Goal: Task Accomplishment & Management: Use online tool/utility

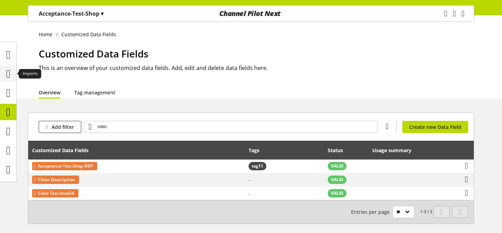
click at [6, 70] on icon at bounding box center [8, 74] width 4 height 14
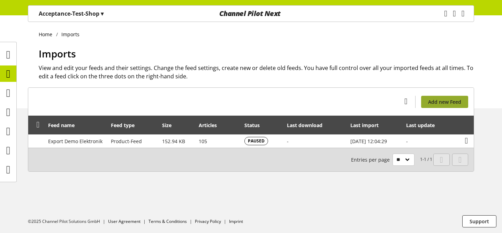
click at [458, 103] on span "Add new Feed" at bounding box center [444, 101] width 33 height 7
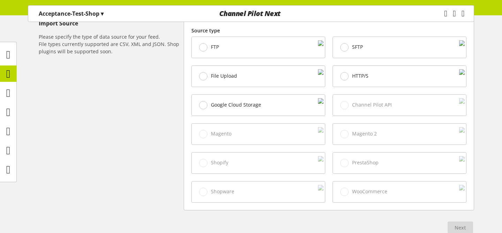
scroll to position [208, 0]
click at [143, 120] on div "Import Source Please specify the type of data source for your feed. File types …" at bounding box center [111, 113] width 145 height 191
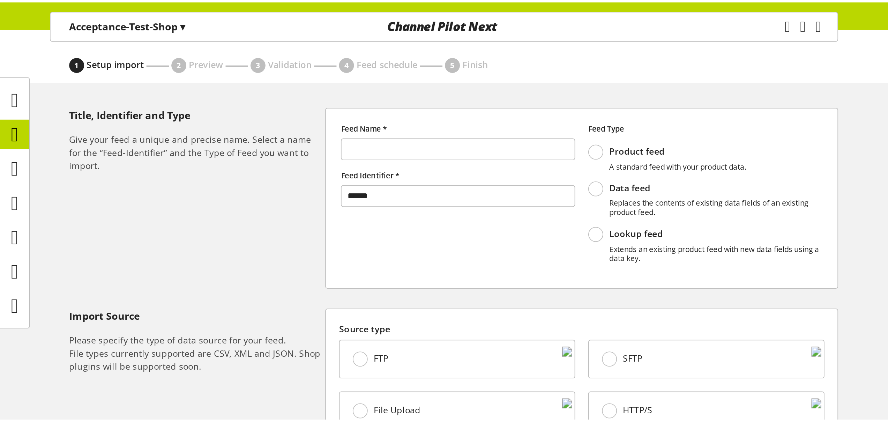
scroll to position [49, 0]
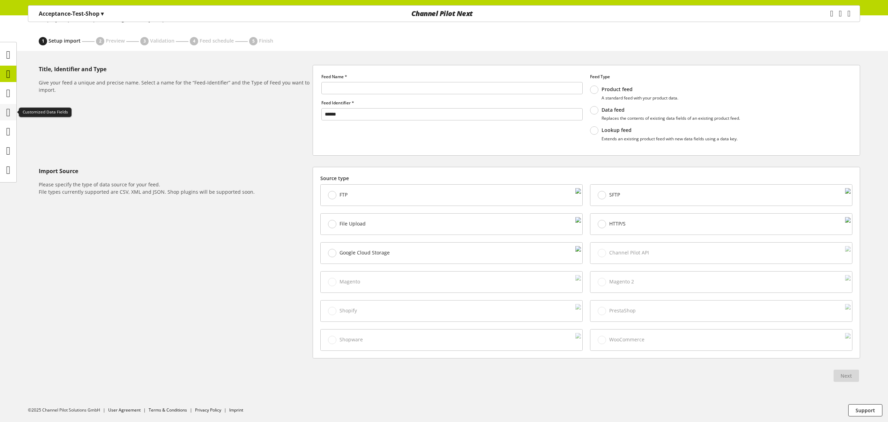
click at [6, 116] on icon at bounding box center [8, 112] width 4 height 14
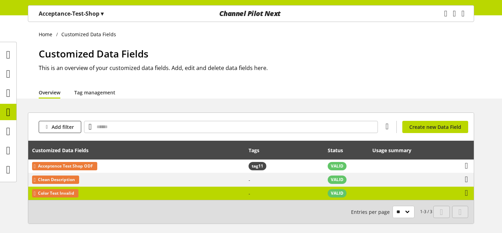
click at [152, 195] on td "Color Test Invalid" at bounding box center [136, 193] width 217 height 13
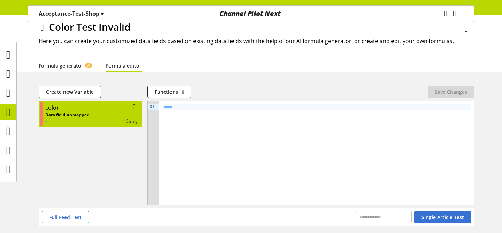
scroll to position [33, 0]
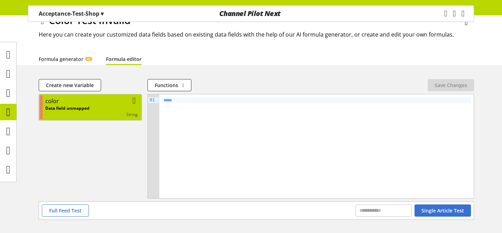
click at [96, 108] on div "Data field unmapped - string" at bounding box center [91, 111] width 92 height 13
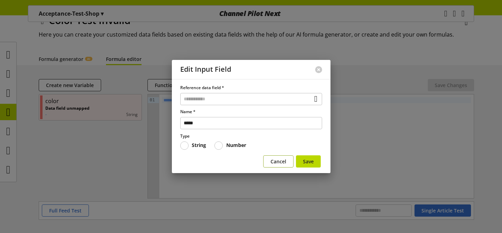
click at [279, 164] on span "Cancel" at bounding box center [279, 161] width 16 height 7
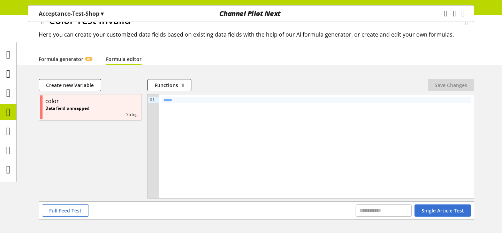
click at [78, 13] on p "Acceptance-Test-Shop ▾" at bounding box center [71, 13] width 65 height 8
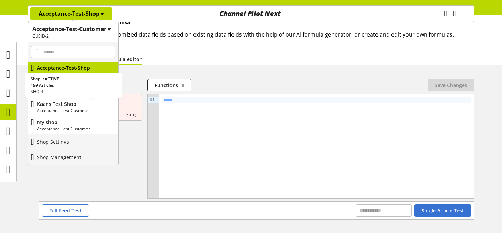
click at [78, 108] on p "Acceptance-Test-Customer" at bounding box center [76, 111] width 78 height 6
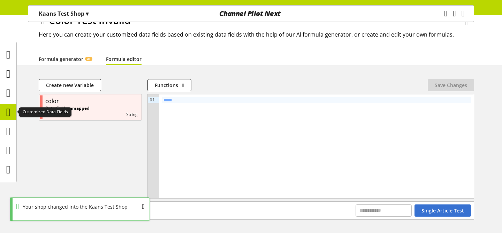
click at [6, 109] on icon at bounding box center [8, 112] width 4 height 14
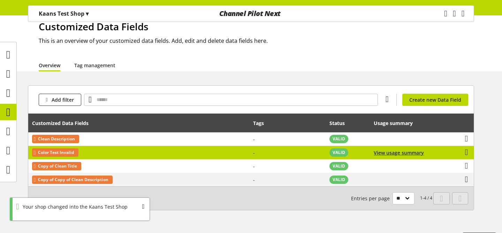
scroll to position [33, 0]
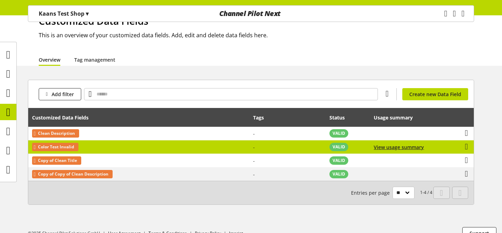
click at [129, 147] on td "Color Test Invalid" at bounding box center [138, 148] width 221 height 14
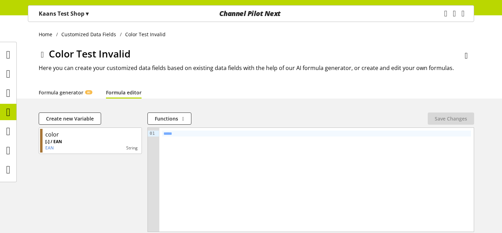
scroll to position [10, 0]
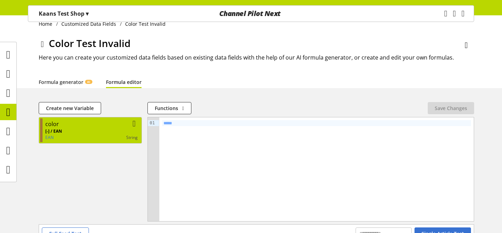
click at [102, 134] on div "[-] / EAN EAN string" at bounding box center [91, 134] width 92 height 13
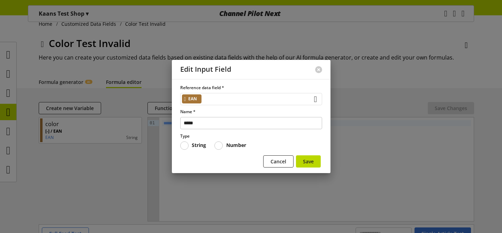
click at [219, 101] on div "EAN" at bounding box center [251, 99] width 142 height 12
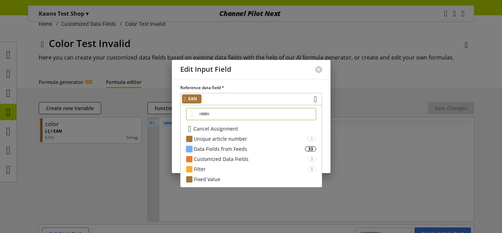
click at [216, 148] on div "Data Fields from Feeds" at bounding box center [249, 148] width 111 height 7
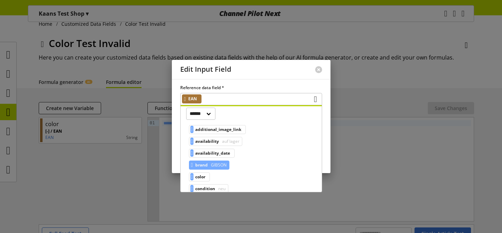
scroll to position [49, 0]
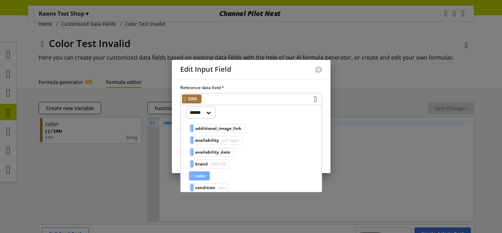
click at [205, 175] on span "color" at bounding box center [200, 176] width 10 height 8
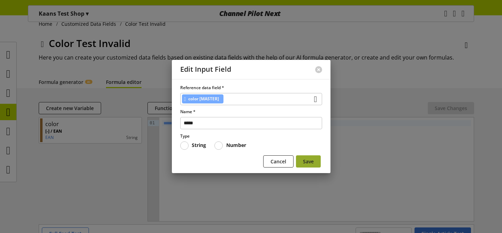
click at [307, 160] on span "Save" at bounding box center [308, 161] width 11 height 7
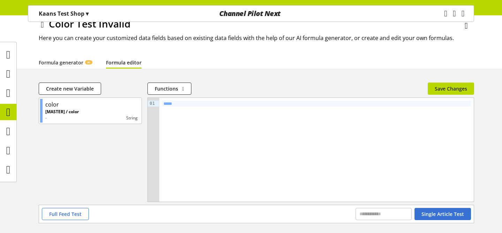
scroll to position [60, 0]
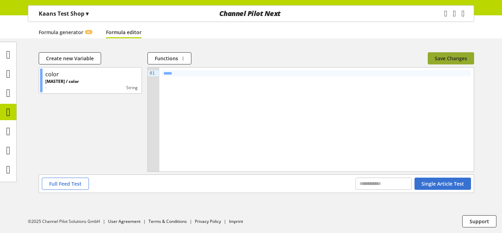
click at [443, 58] on span "Save Changes" at bounding box center [451, 58] width 32 height 7
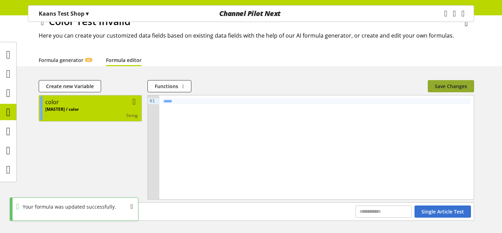
scroll to position [0, 0]
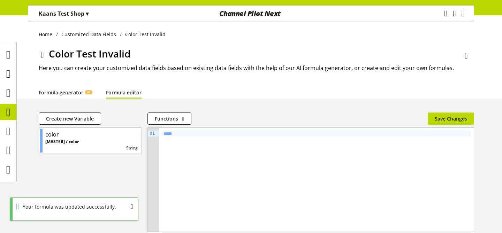
click at [52, 16] on p "Kaans Test Shop ▾" at bounding box center [64, 13] width 50 height 8
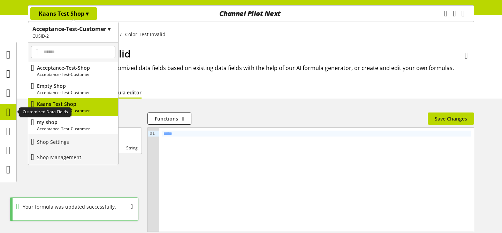
click at [6, 118] on icon at bounding box center [8, 112] width 4 height 14
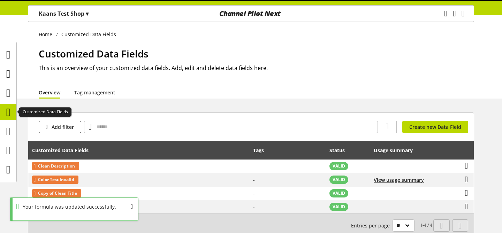
click at [6, 118] on icon at bounding box center [8, 112] width 4 height 14
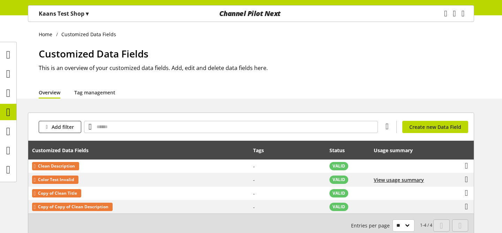
click at [67, 11] on p "Kaans Test Shop ▾" at bounding box center [64, 13] width 50 height 8
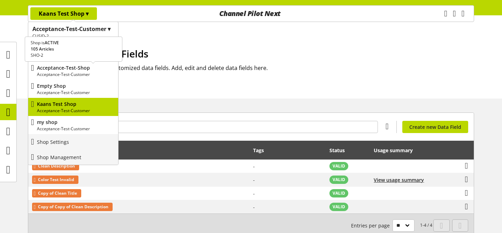
click at [68, 76] on p "Acceptance-Test-Customer" at bounding box center [76, 75] width 78 height 6
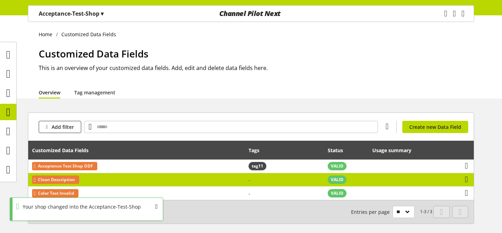
scroll to position [31, 0]
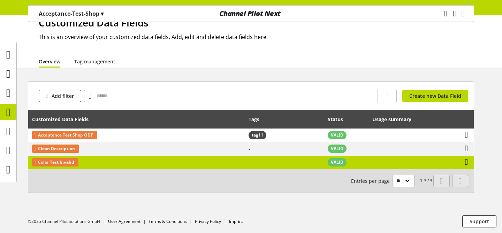
click at [466, 161] on icon at bounding box center [466, 162] width 3 height 13
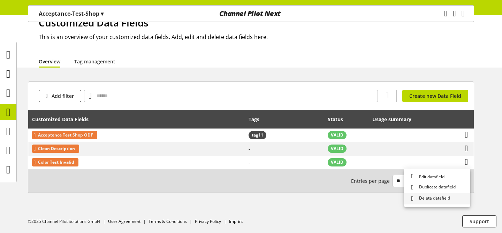
click at [440, 198] on span "Delete datafield" at bounding box center [433, 198] width 34 height 7
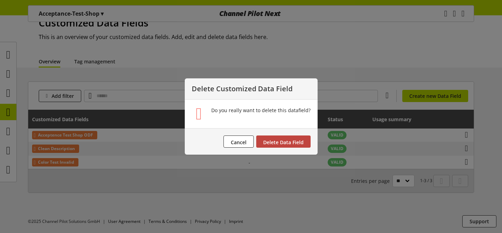
click at [297, 141] on span "Delete Data Field" at bounding box center [283, 142] width 40 height 7
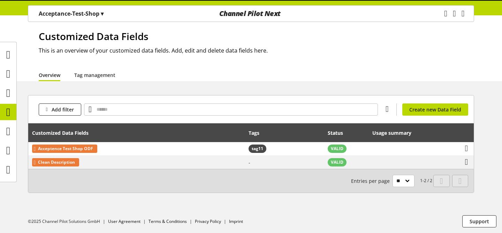
scroll to position [18, 0]
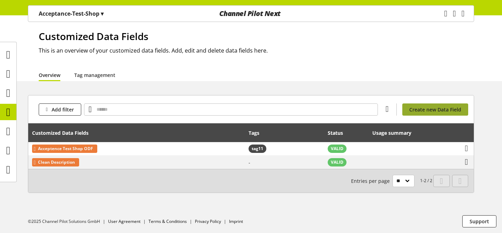
click at [452, 106] on span "Create new Data Field" at bounding box center [435, 109] width 52 height 7
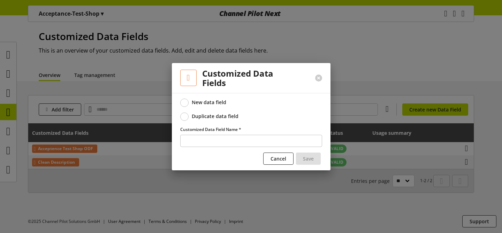
click at [232, 117] on div "Duplicate data field" at bounding box center [215, 116] width 47 height 6
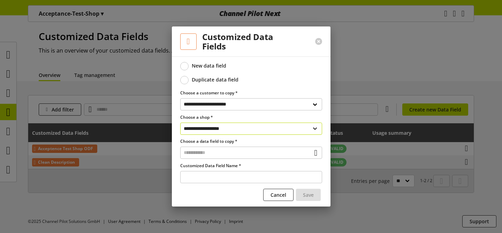
click at [223, 132] on select "**********" at bounding box center [251, 129] width 142 height 12
select select "**********"
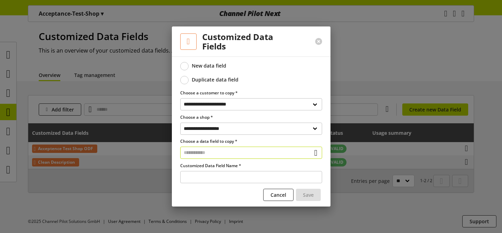
click at [219, 151] on input "text" at bounding box center [251, 153] width 142 height 12
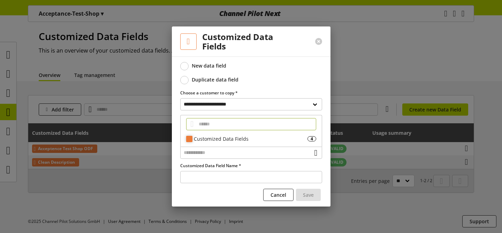
click at [223, 140] on div "Customized Data Fields" at bounding box center [251, 138] width 114 height 7
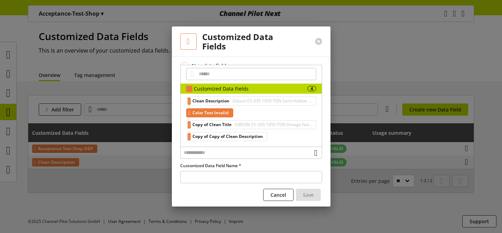
click at [227, 115] on span "Color Test Invalid" at bounding box center [211, 113] width 36 height 8
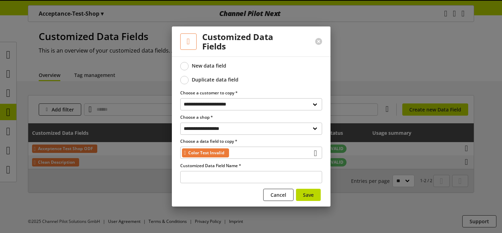
type input "**********"
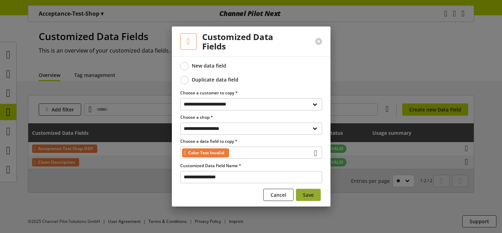
click at [305, 195] on span "Save" at bounding box center [308, 194] width 11 height 7
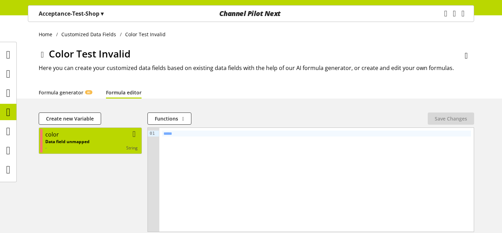
click at [76, 134] on div "color" at bounding box center [91, 134] width 92 height 8
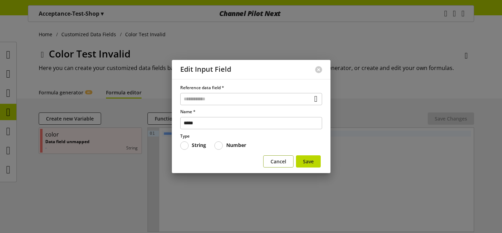
click at [282, 163] on span "Cancel" at bounding box center [279, 161] width 16 height 7
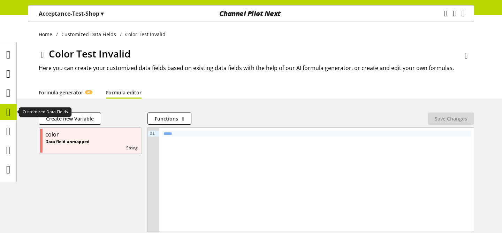
click at [6, 108] on icon at bounding box center [8, 112] width 4 height 14
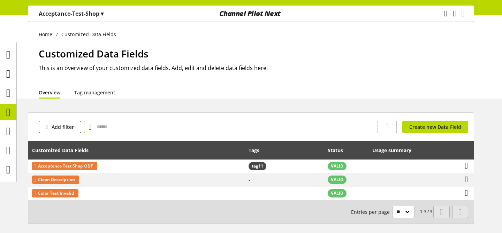
scroll to position [28, 0]
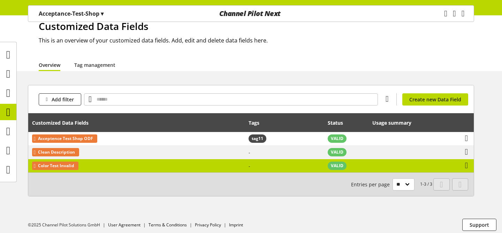
click at [95, 169] on td "Color Test Invalid" at bounding box center [136, 165] width 217 height 13
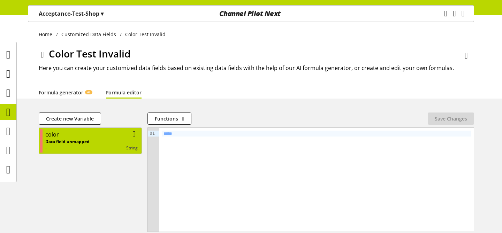
click at [78, 133] on div "color" at bounding box center [91, 134] width 92 height 8
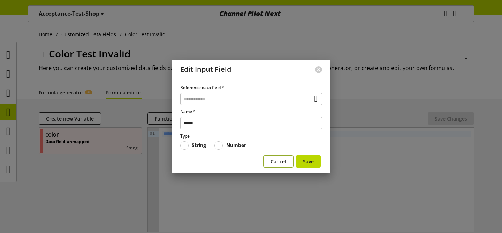
click at [276, 159] on span "Cancel" at bounding box center [279, 161] width 16 height 7
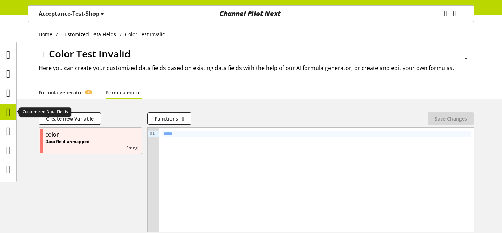
click at [9, 112] on icon at bounding box center [8, 112] width 4 height 14
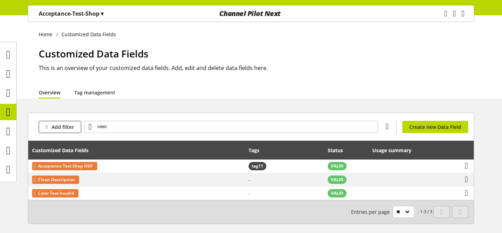
click at [72, 12] on p "Acceptance-Test-Shop ▾" at bounding box center [71, 13] width 65 height 8
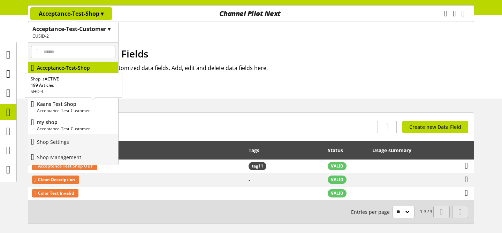
click at [62, 105] on p "Kaans Test Shop" at bounding box center [76, 103] width 78 height 7
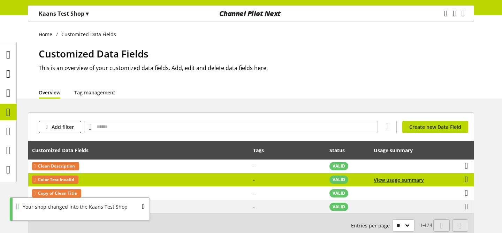
scroll to position [45, 0]
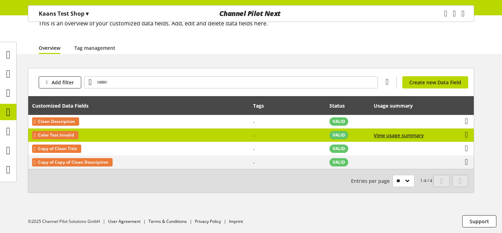
click at [108, 134] on td "Color Test Invalid" at bounding box center [138, 136] width 221 height 14
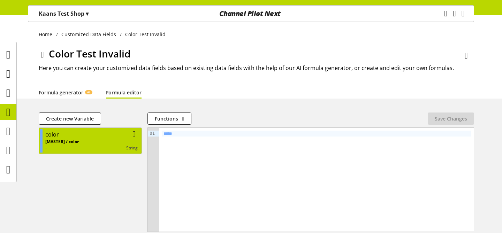
click at [87, 137] on div "color" at bounding box center [91, 134] width 92 height 8
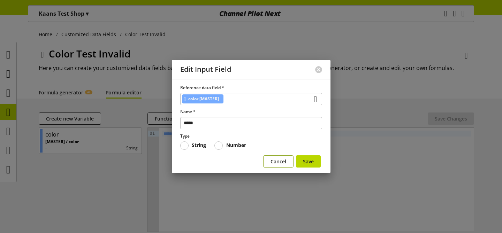
click at [280, 165] on span "Cancel" at bounding box center [279, 161] width 16 height 7
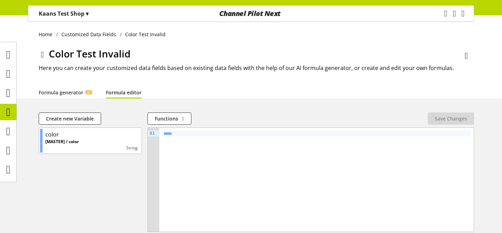
click at [56, 12] on p "Kaans Test Shop ▾" at bounding box center [64, 13] width 50 height 8
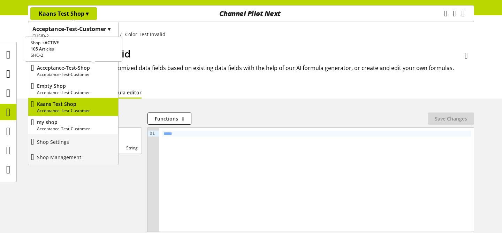
click at [62, 73] on p "Acceptance-Test-Customer" at bounding box center [76, 75] width 78 height 6
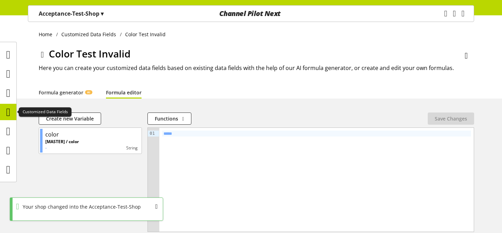
click at [10, 117] on icon at bounding box center [8, 112] width 4 height 14
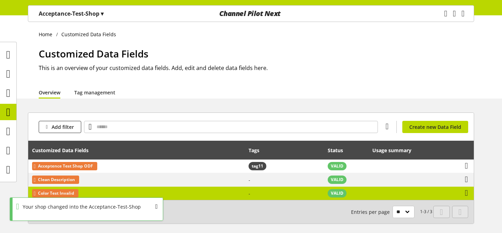
click at [93, 193] on td "Color Test Invalid" at bounding box center [136, 193] width 217 height 13
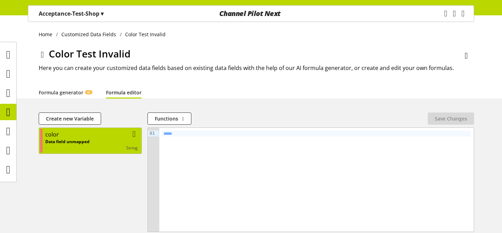
click at [85, 130] on div "color" at bounding box center [91, 134] width 92 height 8
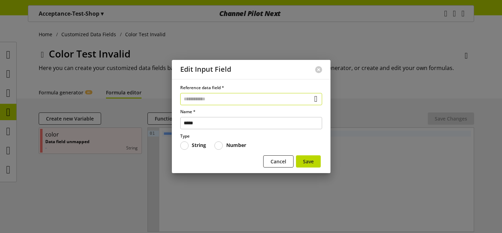
click at [200, 102] on input "text" at bounding box center [251, 99] width 142 height 12
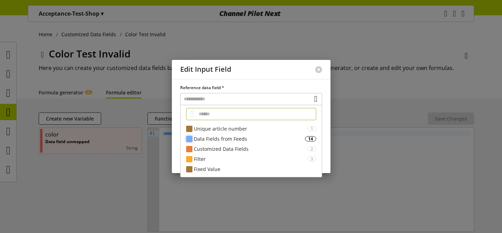
click at [221, 141] on div "Data Fields from Feeds" at bounding box center [249, 138] width 111 height 7
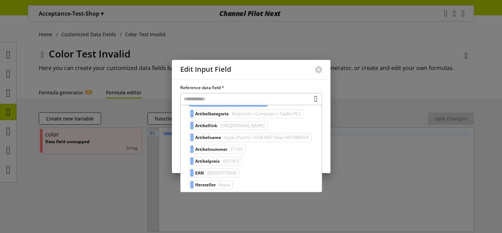
scroll to position [78, 0]
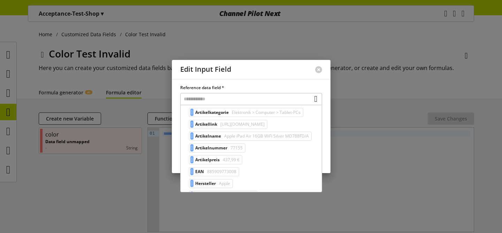
click at [130, 175] on div at bounding box center [251, 116] width 502 height 233
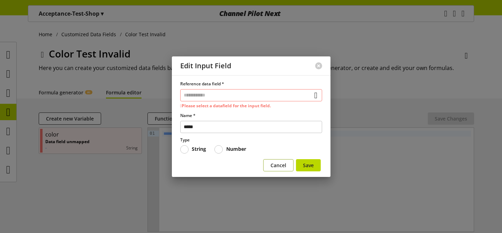
click at [275, 162] on span "Cancel" at bounding box center [279, 165] width 16 height 7
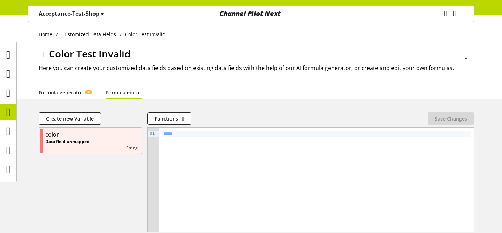
click at [77, 20] on div "Acceptance-Test-Shop ▾" at bounding box center [71, 13] width 82 height 13
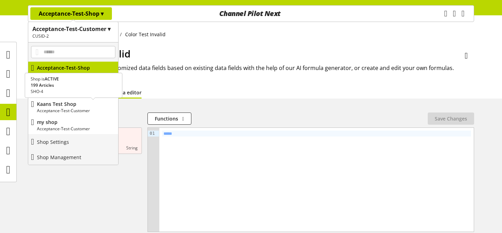
click at [55, 108] on p "Acceptance-Test-Customer" at bounding box center [76, 111] width 78 height 6
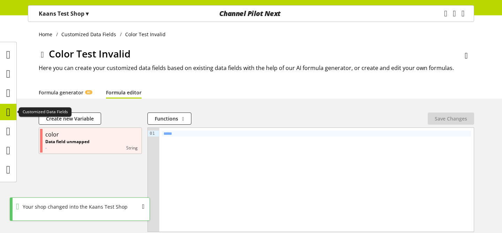
click at [10, 114] on icon at bounding box center [8, 112] width 4 height 14
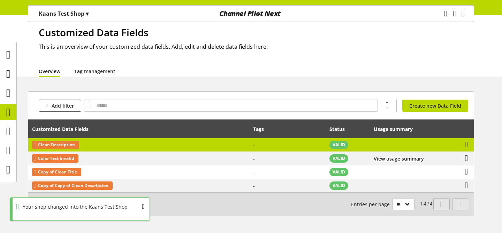
scroll to position [27, 0]
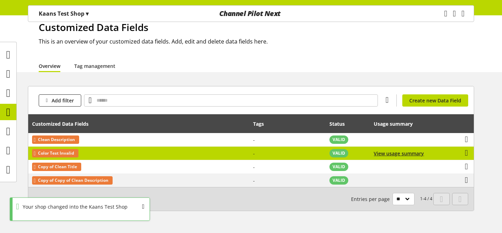
click at [116, 157] on td "Color Test Invalid" at bounding box center [138, 154] width 221 height 14
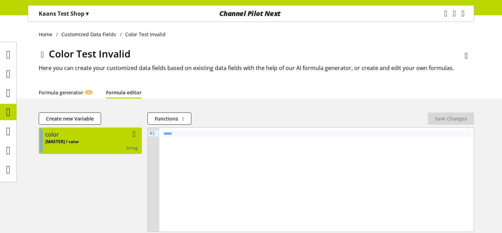
click at [100, 134] on div "color" at bounding box center [91, 134] width 92 height 8
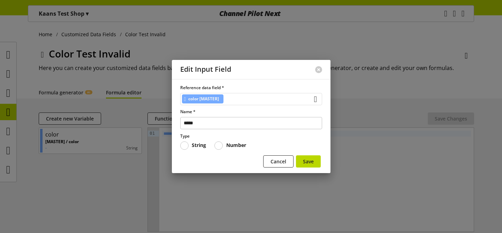
click at [247, 101] on div "color [MASTER]" at bounding box center [251, 99] width 142 height 12
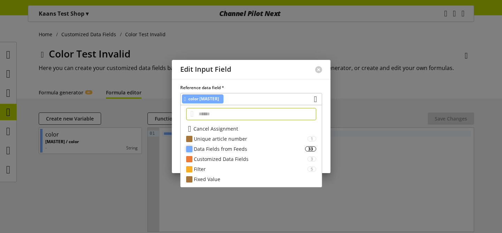
click at [231, 152] on div "Data Fields from Feeds" at bounding box center [249, 148] width 111 height 7
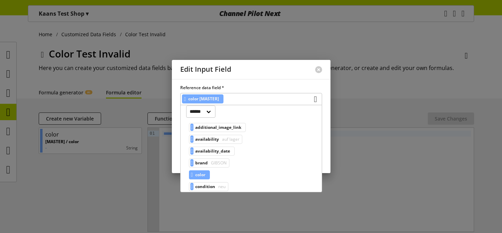
scroll to position [56, 0]
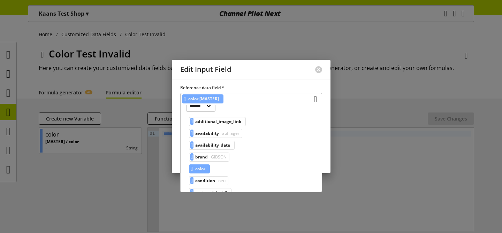
click at [264, 80] on div "Reference data field * color [MASTER] Cancel Assignment Unique article number 1…" at bounding box center [251, 126] width 159 height 94
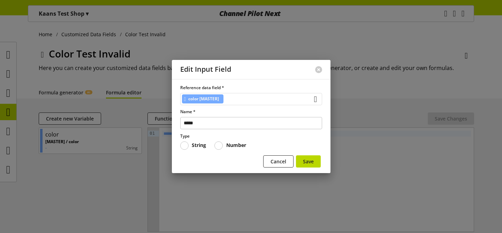
click at [243, 100] on div "color [MASTER]" at bounding box center [251, 99] width 142 height 12
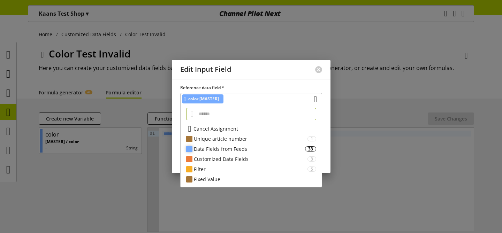
click at [229, 150] on div "Data Fields from Feeds" at bounding box center [249, 148] width 111 height 7
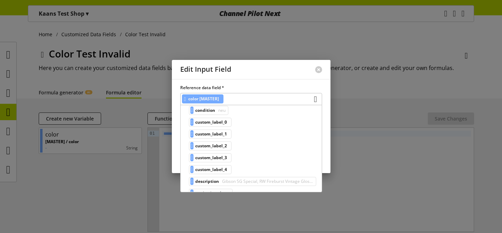
scroll to position [125, 0]
click at [295, 71] on div "Edit Input Field" at bounding box center [239, 69] width 135 height 19
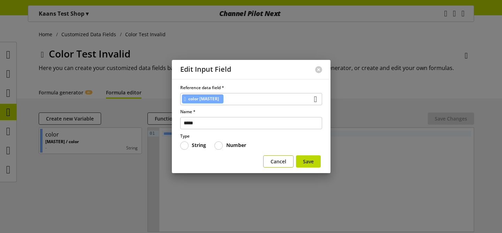
click at [275, 164] on span "Cancel" at bounding box center [279, 161] width 16 height 7
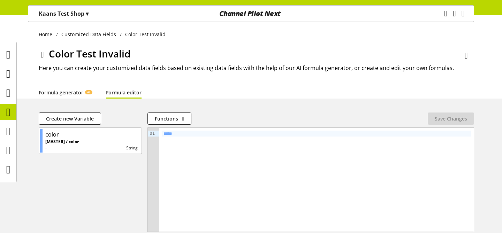
click at [44, 54] on icon at bounding box center [42, 54] width 3 height 13
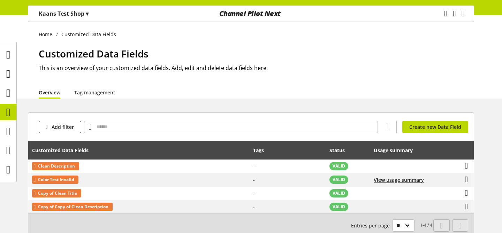
click at [58, 17] on p "Kaans Test Shop ▾" at bounding box center [64, 13] width 50 height 8
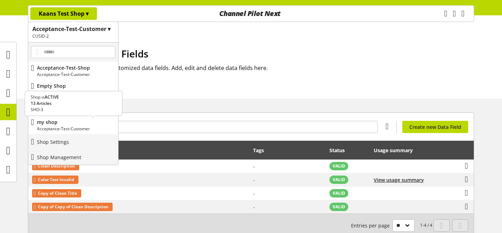
click at [63, 123] on p "my shop" at bounding box center [76, 122] width 78 height 7
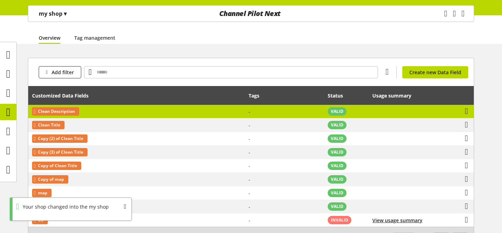
scroll to position [54, 0]
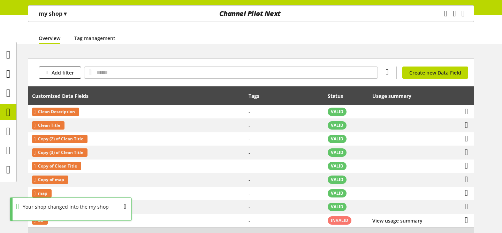
click at [129, 207] on div "OK" at bounding box center [133, 208] width 19 height 12
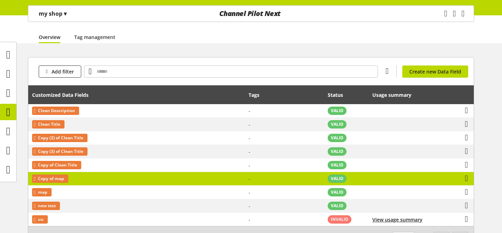
scroll to position [86, 0]
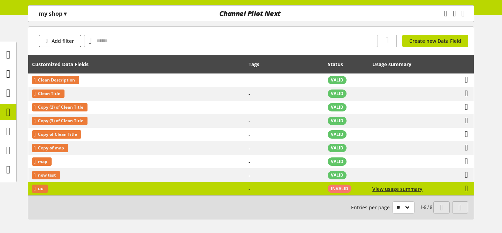
click at [227, 190] on td "uu" at bounding box center [136, 188] width 217 height 13
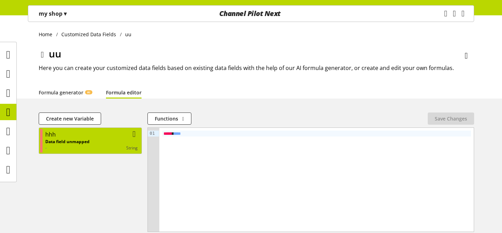
click at [111, 140] on div "Data field unmapped - string" at bounding box center [91, 145] width 92 height 13
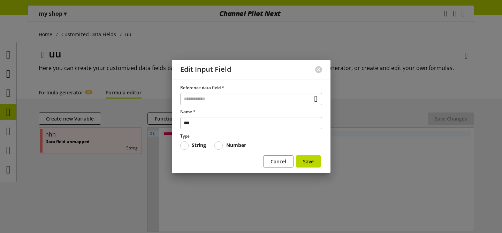
click at [274, 159] on span "Cancel" at bounding box center [279, 161] width 16 height 7
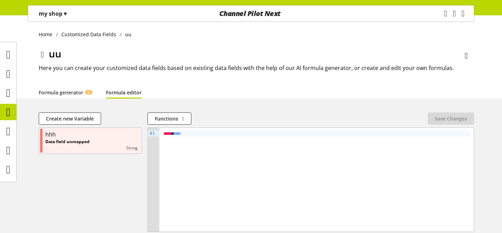
click at [59, 17] on p "my shop ▾" at bounding box center [53, 13] width 28 height 8
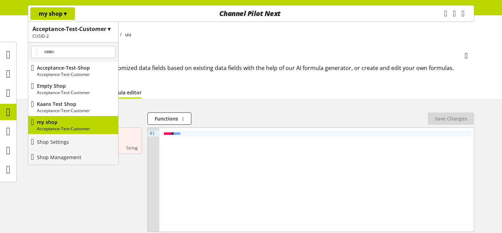
click at [104, 185] on div "hhh Data field unmapped - string" at bounding box center [90, 180] width 103 height 105
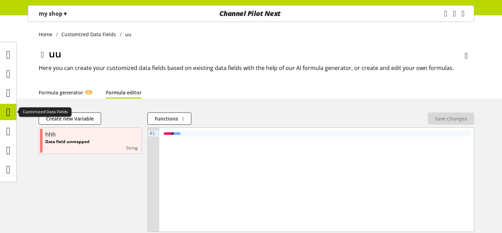
click at [7, 114] on icon at bounding box center [8, 112] width 4 height 14
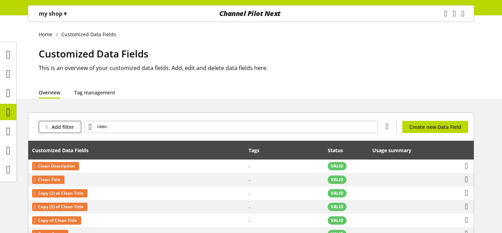
click at [58, 15] on p "my shop ▾" at bounding box center [53, 13] width 28 height 8
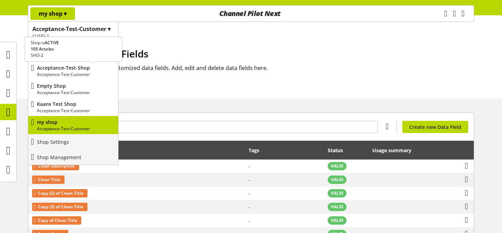
click at [73, 72] on p "Acceptance-Test-Customer" at bounding box center [76, 75] width 78 height 6
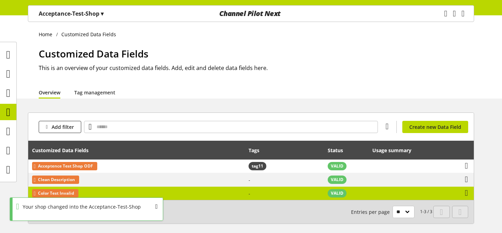
scroll to position [31, 0]
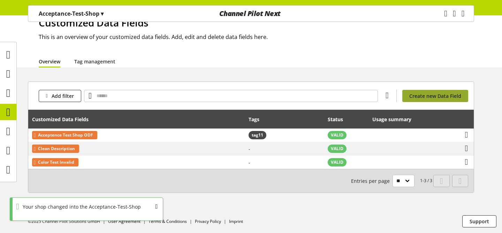
click at [428, 94] on span "Create new Data Field" at bounding box center [435, 95] width 52 height 7
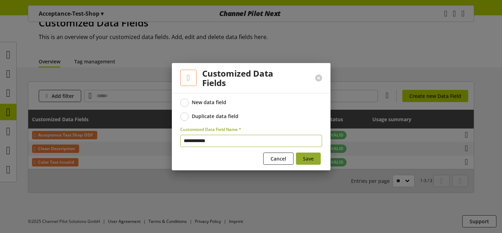
type input "**********"
click at [311, 160] on span "Save" at bounding box center [308, 158] width 11 height 7
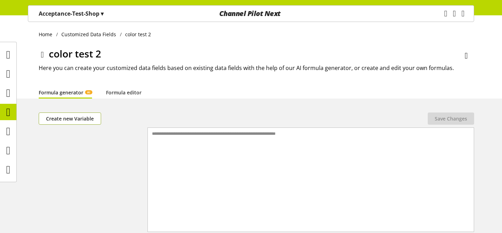
click at [79, 113] on button "Create new Variable" at bounding box center [70, 119] width 62 height 12
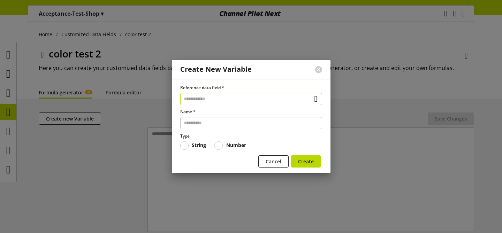
click at [214, 103] on input "text" at bounding box center [251, 99] width 142 height 12
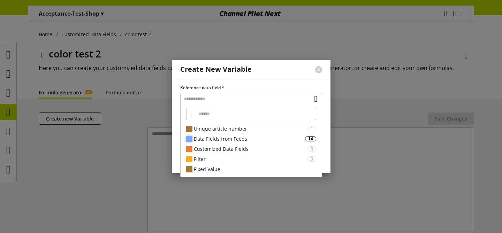
click at [238, 139] on div "Data Fields from Feeds" at bounding box center [249, 138] width 111 height 7
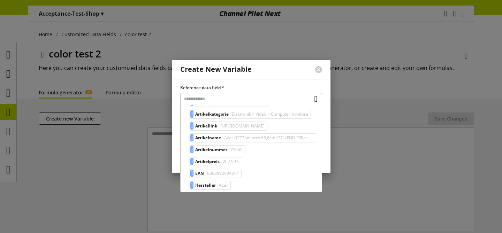
scroll to position [73, 0]
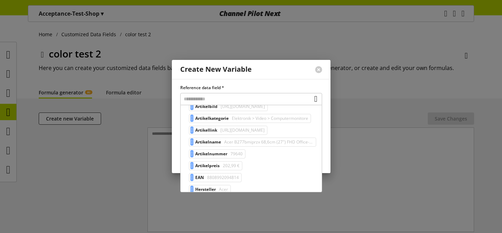
click at [272, 83] on div "**********" at bounding box center [251, 126] width 159 height 94
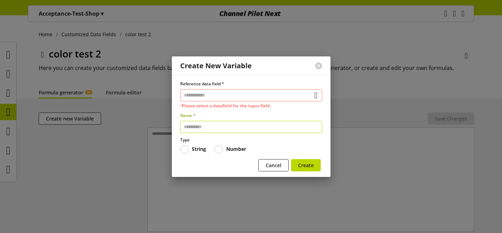
click at [222, 127] on input "text" at bounding box center [251, 127] width 142 height 12
type input "*****"
click at [304, 164] on span "Create" at bounding box center [306, 165] width 16 height 7
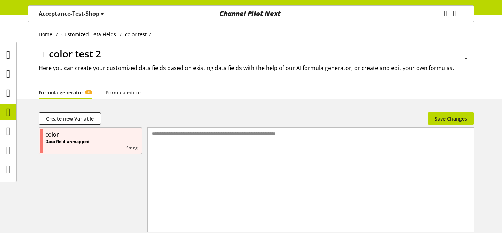
click at [313, 146] on div "**********" at bounding box center [311, 171] width 326 height 87
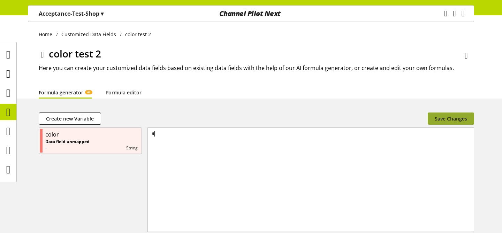
click at [448, 118] on span "Save Changes" at bounding box center [451, 118] width 32 height 7
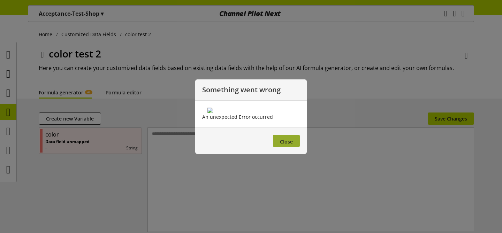
click at [292, 145] on span "Close" at bounding box center [286, 141] width 13 height 7
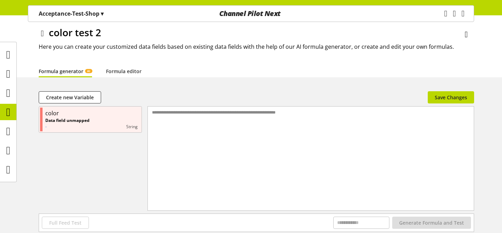
scroll to position [48, 0]
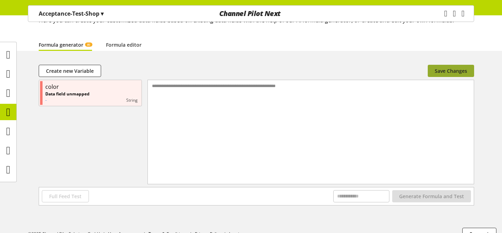
click at [450, 69] on span "Save Changes" at bounding box center [451, 70] width 32 height 7
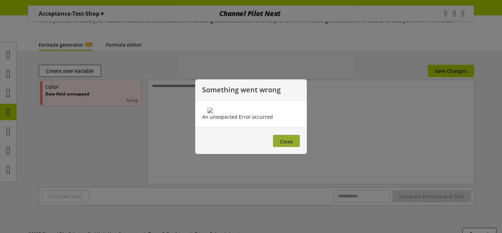
click at [286, 145] on span "Close" at bounding box center [286, 141] width 13 height 7
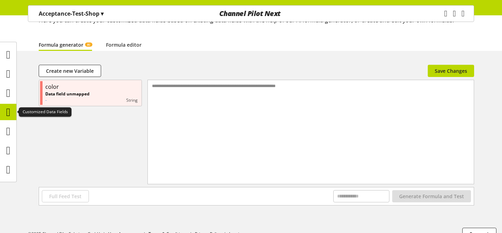
click at [8, 112] on icon at bounding box center [8, 112] width 4 height 14
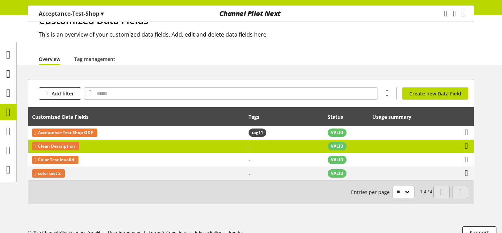
scroll to position [34, 0]
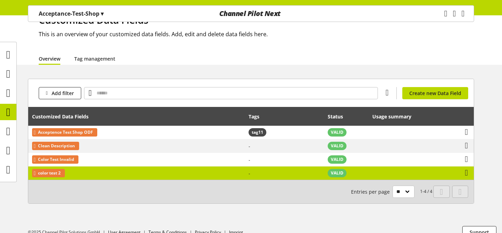
click at [162, 168] on td "color test 2" at bounding box center [136, 173] width 217 height 13
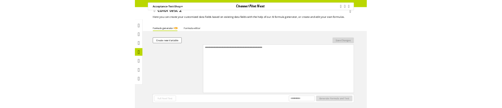
scroll to position [32, 0]
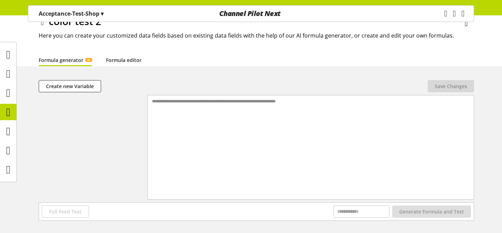
click at [120, 58] on link "Formula editor" at bounding box center [124, 60] width 36 height 7
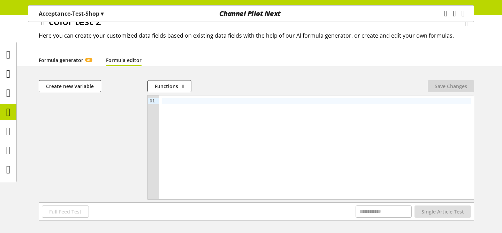
click at [78, 57] on link "Formula generator AI" at bounding box center [65, 60] width 53 height 7
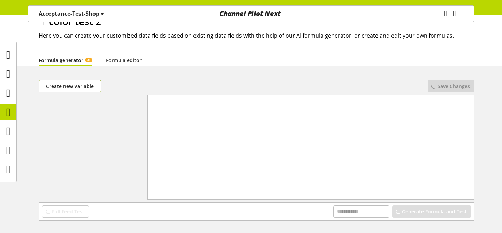
click at [91, 88] on span "Create new Variable" at bounding box center [70, 86] width 48 height 7
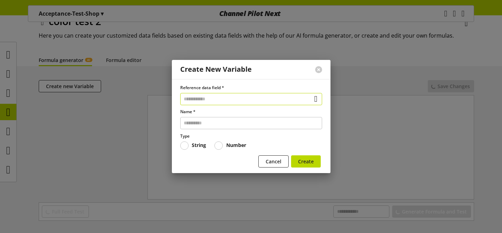
click at [196, 98] on input "text" at bounding box center [251, 99] width 142 height 12
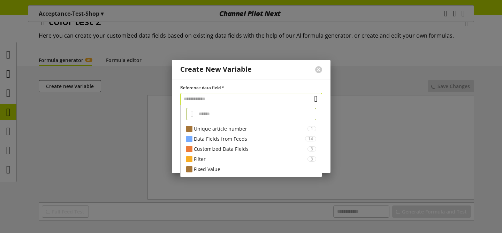
click at [196, 98] on input "text" at bounding box center [251, 99] width 142 height 12
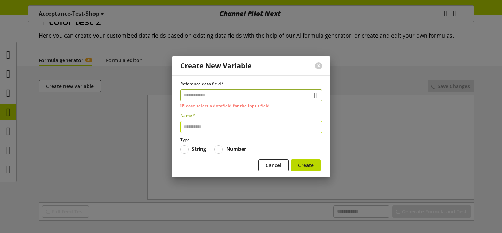
click at [197, 121] on input "text" at bounding box center [251, 127] width 142 height 12
type input "*****"
click at [305, 160] on button "Create" at bounding box center [306, 165] width 30 height 12
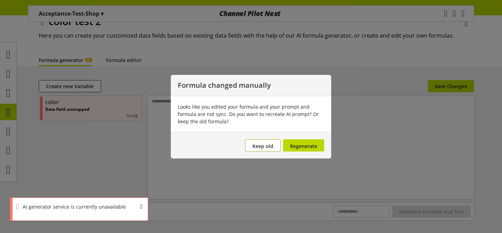
click at [266, 146] on span "Keep old" at bounding box center [263, 146] width 21 height 7
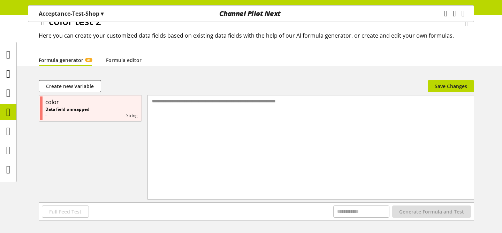
click at [130, 52] on div "color test 2 Here you can create your customized data fields based on existing …" at bounding box center [257, 34] width 436 height 40
click at [126, 61] on link "Formula editor" at bounding box center [124, 60] width 36 height 7
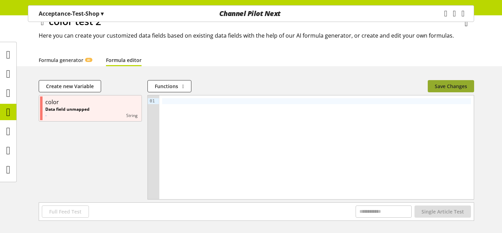
click at [447, 84] on span "Save Changes" at bounding box center [451, 86] width 32 height 7
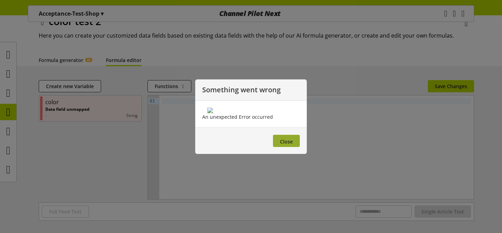
click at [288, 145] on span "Close" at bounding box center [286, 141] width 13 height 7
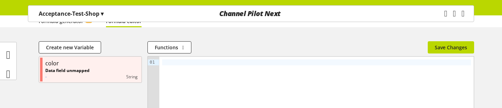
scroll to position [77, 0]
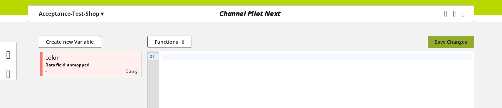
click at [449, 43] on span "Save Changes" at bounding box center [451, 41] width 32 height 7
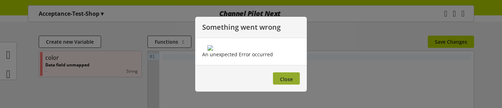
click at [284, 82] on span "Close" at bounding box center [286, 79] width 13 height 7
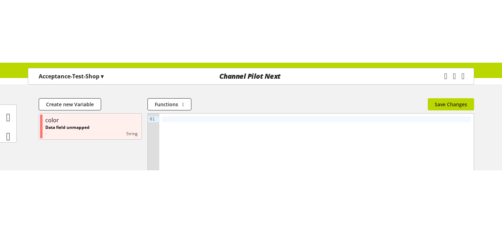
scroll to position [60, 0]
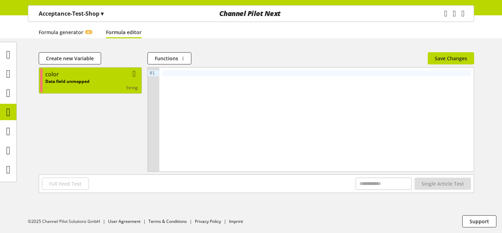
click at [134, 73] on icon at bounding box center [134, 74] width 3 height 13
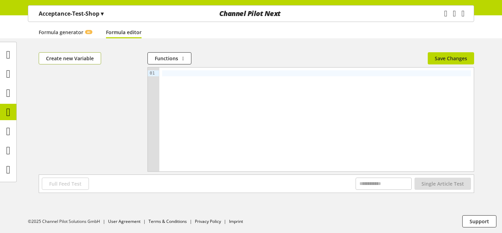
click at [83, 59] on span "Create new Variable" at bounding box center [70, 58] width 48 height 7
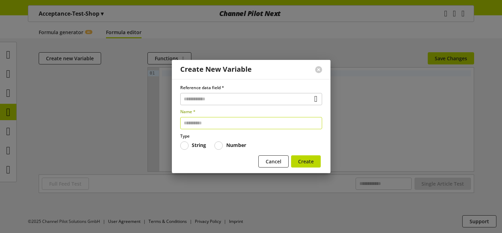
click at [202, 128] on input "text" at bounding box center [251, 123] width 142 height 12
type input "****"
click at [306, 162] on span "Create" at bounding box center [306, 161] width 16 height 7
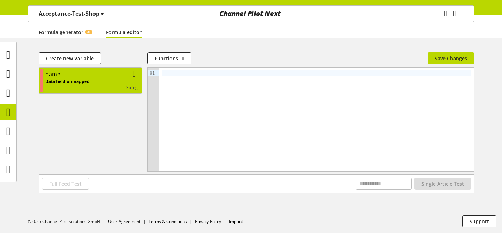
click at [97, 70] on div "name" at bounding box center [91, 74] width 92 height 8
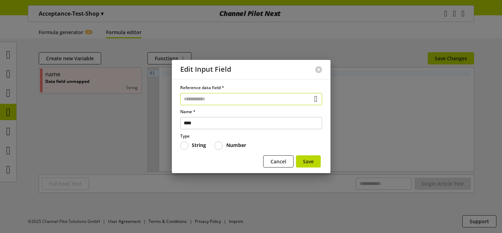
click at [289, 100] on input "text" at bounding box center [251, 99] width 142 height 12
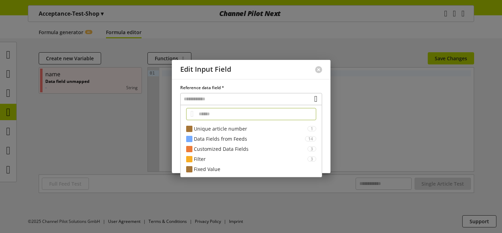
click at [116, 107] on div at bounding box center [251, 116] width 502 height 233
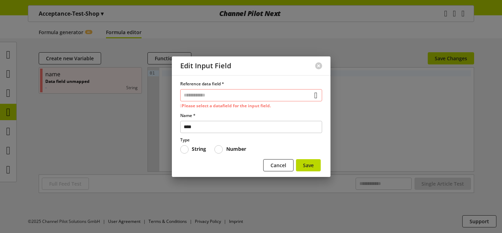
click at [223, 148] on span at bounding box center [219, 149] width 8 height 8
click at [187, 152] on span at bounding box center [184, 149] width 8 height 8
click at [275, 164] on span "Cancel" at bounding box center [279, 165] width 16 height 7
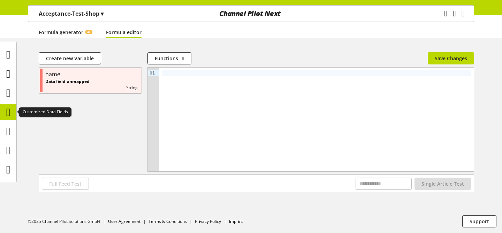
click at [7, 110] on icon at bounding box center [8, 112] width 4 height 14
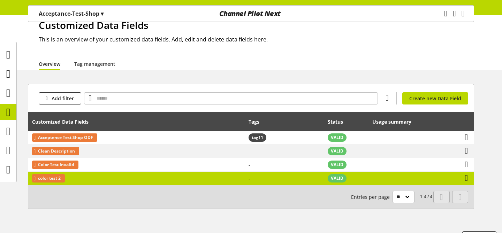
scroll to position [29, 0]
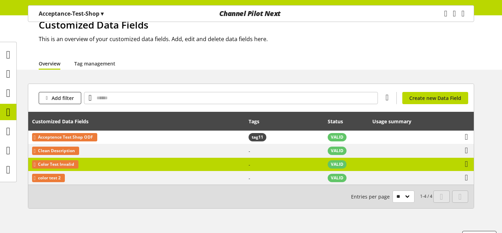
click at [102, 162] on td "Color Test Invalid" at bounding box center [136, 165] width 217 height 14
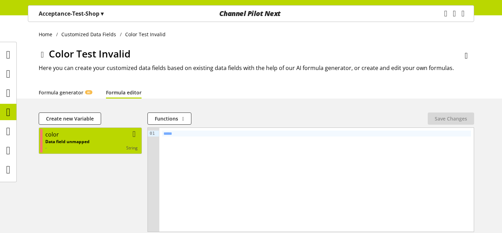
click at [98, 144] on div "Data field unmapped - string" at bounding box center [91, 145] width 92 height 13
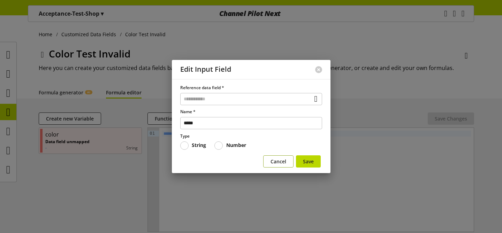
click at [277, 163] on span "Cancel" at bounding box center [279, 161] width 16 height 7
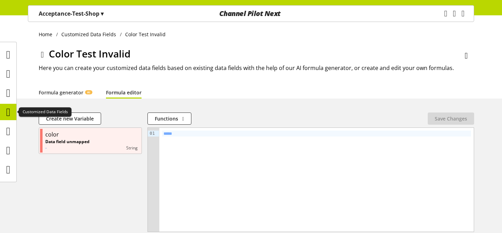
click at [10, 114] on icon at bounding box center [8, 112] width 4 height 14
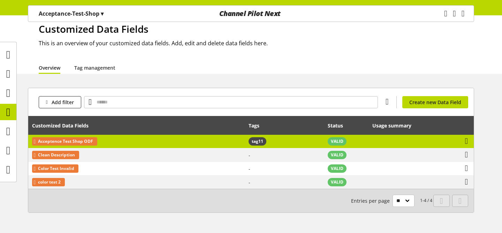
scroll to position [29, 0]
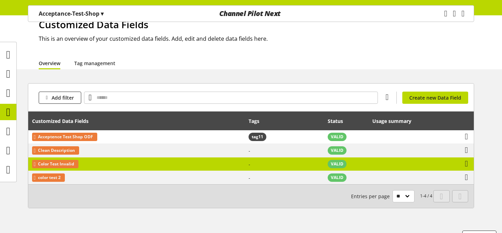
click at [131, 166] on td "Color Test Invalid" at bounding box center [136, 165] width 217 height 14
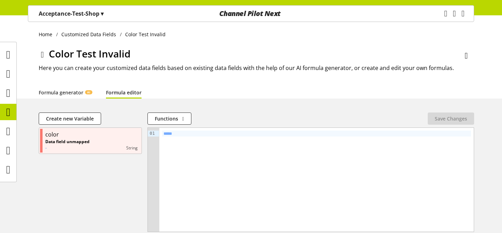
click at [127, 91] on link "Formula editor" at bounding box center [124, 92] width 36 height 7
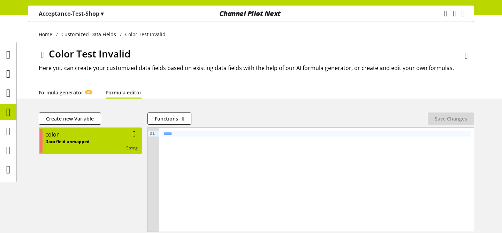
click at [105, 138] on div "color" at bounding box center [91, 134] width 92 height 8
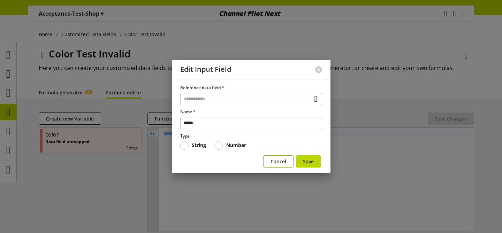
click at [275, 162] on span "Cancel" at bounding box center [279, 161] width 16 height 7
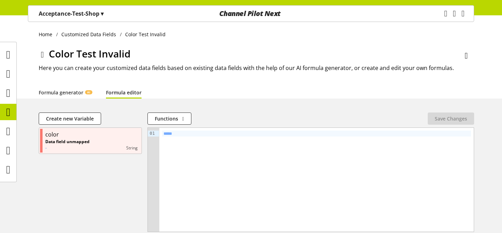
click at [43, 54] on icon at bounding box center [42, 54] width 3 height 13
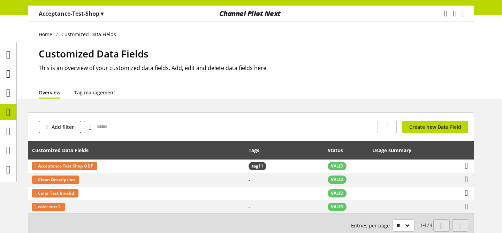
click at [70, 16] on p "Acceptance-Test-Shop ▾" at bounding box center [71, 13] width 65 height 8
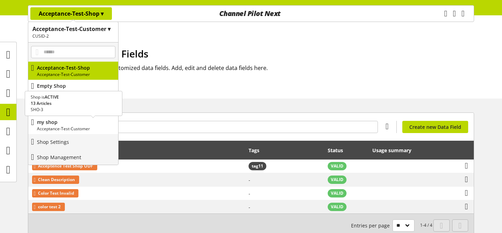
click at [66, 125] on p "my shop" at bounding box center [76, 122] width 78 height 7
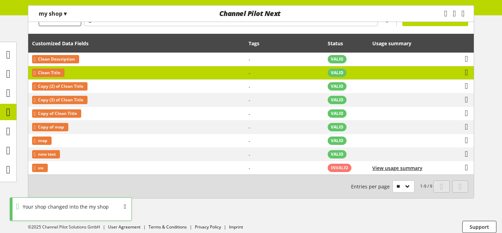
scroll to position [111, 0]
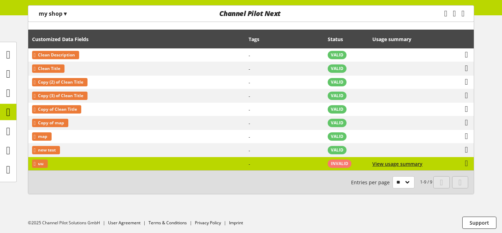
click at [151, 162] on td "uu" at bounding box center [136, 163] width 217 height 13
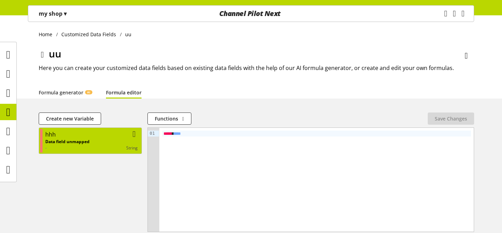
click at [101, 140] on div "Data field unmapped - string" at bounding box center [91, 145] width 92 height 13
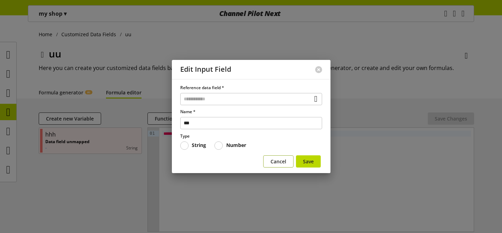
click at [268, 159] on button "Cancel" at bounding box center [278, 162] width 30 height 12
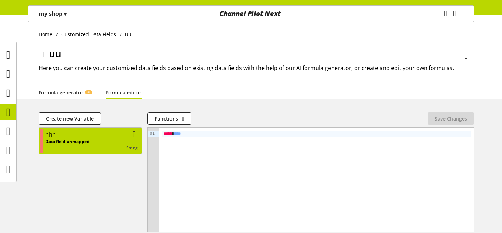
click at [107, 143] on div "Data field unmapped - string" at bounding box center [91, 145] width 92 height 13
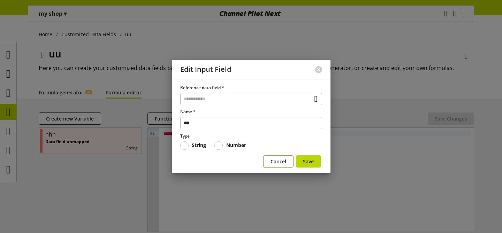
click at [276, 164] on span "Cancel" at bounding box center [279, 161] width 16 height 7
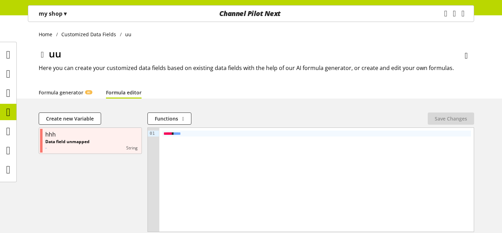
click at [50, 10] on p "my shop ▾" at bounding box center [53, 13] width 28 height 8
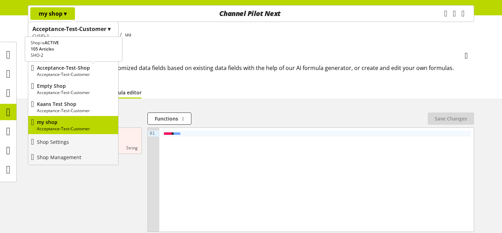
click at [60, 72] on p "Acceptance-Test-Customer" at bounding box center [76, 75] width 78 height 6
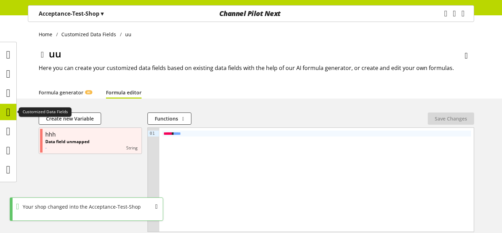
click at [8, 107] on icon at bounding box center [8, 112] width 4 height 14
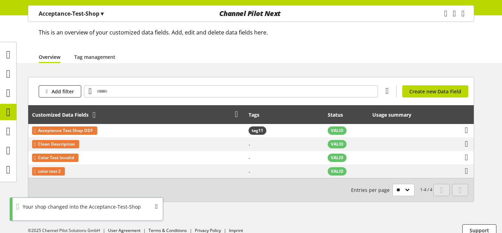
scroll to position [45, 0]
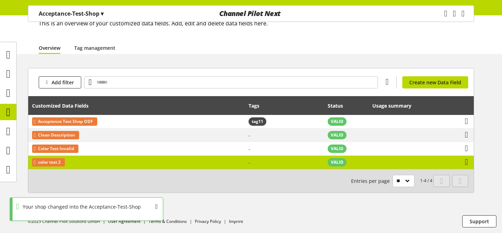
click at [94, 160] on td "color test 2" at bounding box center [136, 162] width 217 height 13
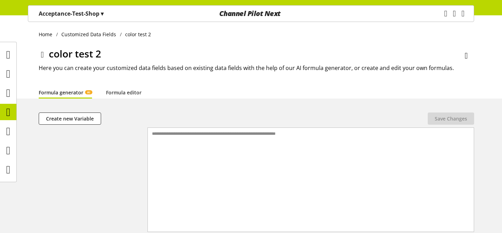
click at [118, 100] on div "**********" at bounding box center [251, 154] width 502 height 278
click at [123, 91] on link "Formula editor" at bounding box center [124, 92] width 36 height 7
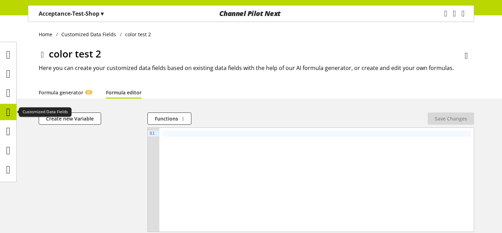
click at [10, 114] on icon at bounding box center [8, 112] width 4 height 14
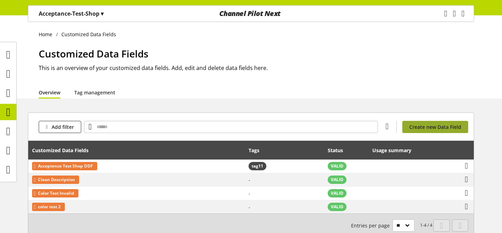
click at [412, 121] on link "Create new Data Field" at bounding box center [436, 127] width 66 height 12
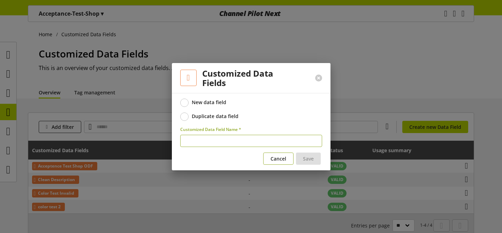
click at [275, 158] on span "Cancel" at bounding box center [279, 158] width 16 height 7
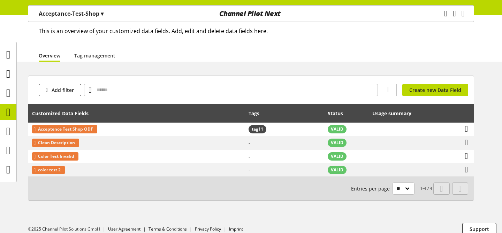
scroll to position [37, 0]
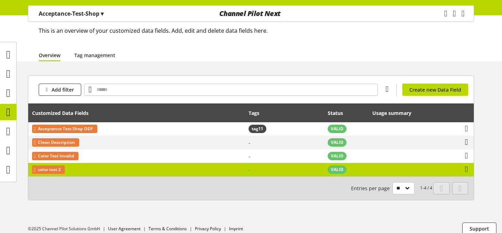
click at [146, 170] on td "color test 2" at bounding box center [136, 169] width 217 height 13
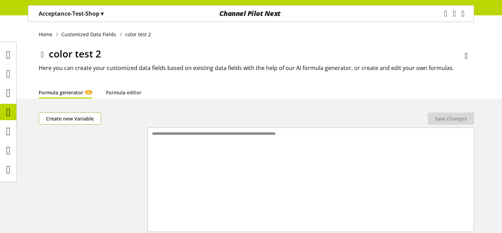
click at [73, 114] on button "Create new Variable" at bounding box center [70, 119] width 62 height 12
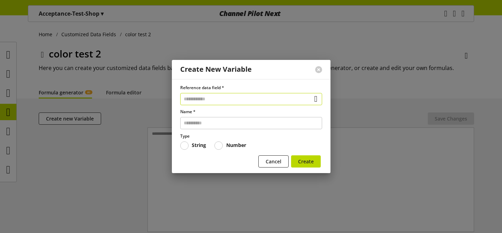
click at [227, 102] on input "text" at bounding box center [251, 99] width 142 height 12
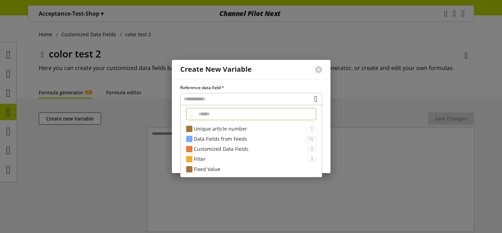
click at [231, 77] on div "Create New Variable" at bounding box center [239, 69] width 135 height 19
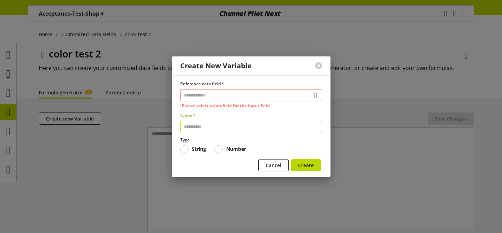
click at [219, 131] on input "text" at bounding box center [251, 127] width 142 height 12
type input "****"
click at [307, 169] on button "Create" at bounding box center [306, 165] width 30 height 12
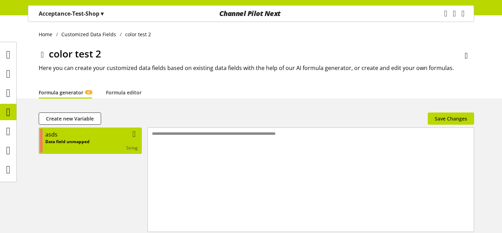
click at [121, 144] on div "Data field unmapped - string" at bounding box center [91, 145] width 92 height 13
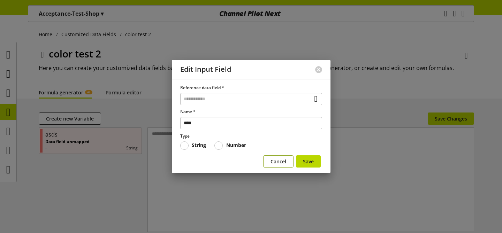
click at [278, 161] on span "Cancel" at bounding box center [279, 161] width 16 height 7
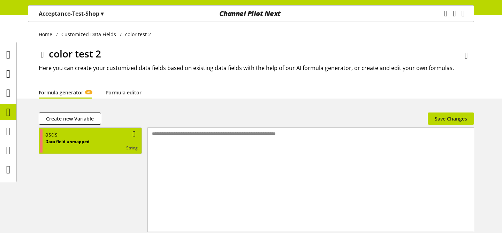
click at [135, 134] on icon at bounding box center [134, 134] width 3 height 13
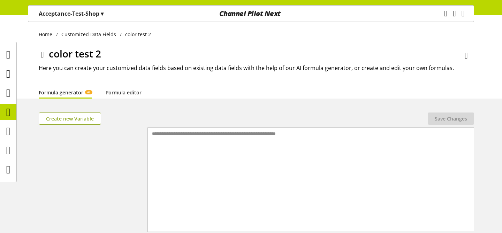
click at [88, 123] on button "Create new Variable" at bounding box center [70, 119] width 62 height 12
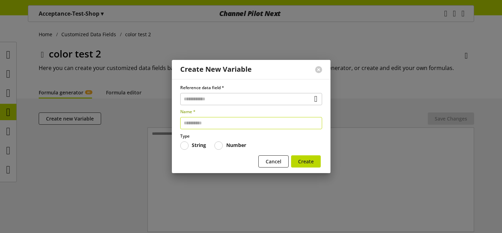
click at [283, 124] on input "text" at bounding box center [251, 123] width 142 height 12
type input "*******"
click at [304, 161] on span "Create" at bounding box center [306, 161] width 16 height 7
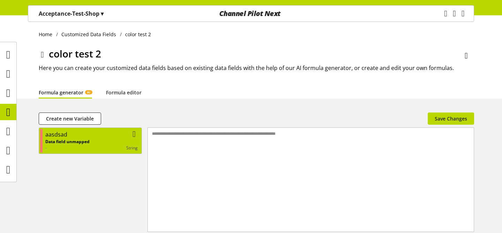
click at [115, 145] on div "string" at bounding box center [114, 148] width 48 height 6
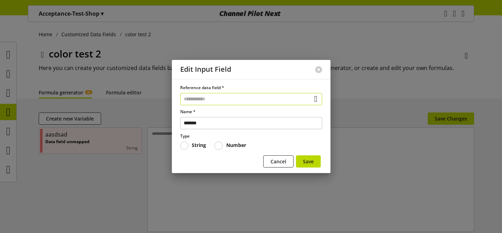
click at [241, 99] on input "text" at bounding box center [251, 99] width 142 height 12
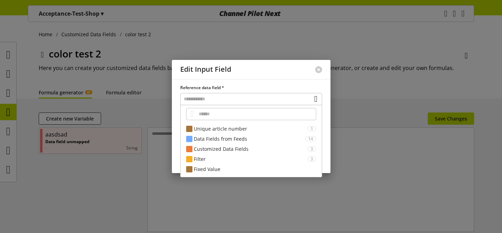
click at [253, 63] on div "Edit Input Field" at bounding box center [239, 69] width 135 height 19
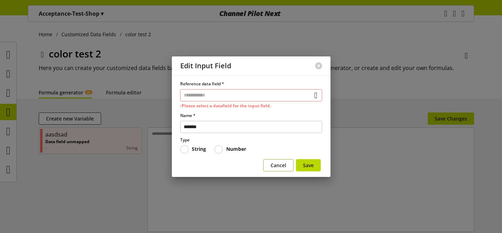
click at [276, 164] on span "Cancel" at bounding box center [279, 165] width 16 height 7
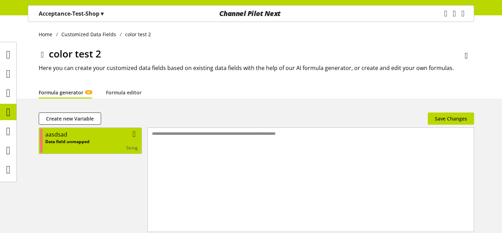
click at [133, 134] on icon at bounding box center [134, 134] width 3 height 13
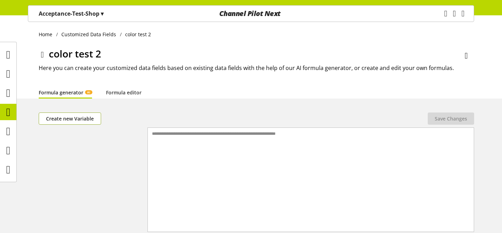
click at [85, 115] on span "Create new Variable" at bounding box center [70, 118] width 48 height 7
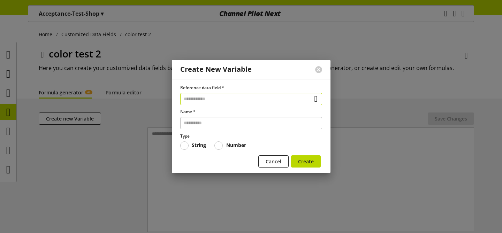
click at [232, 99] on input "text" at bounding box center [251, 99] width 142 height 12
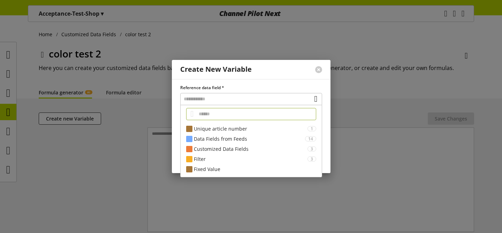
click at [234, 86] on label "Reference data field *" at bounding box center [251, 88] width 142 height 6
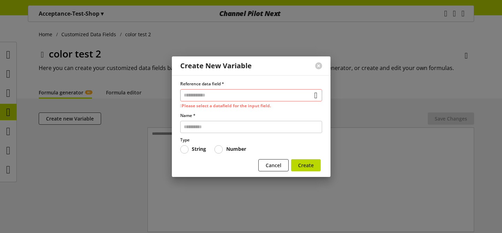
click at [280, 97] on input "text" at bounding box center [251, 95] width 142 height 12
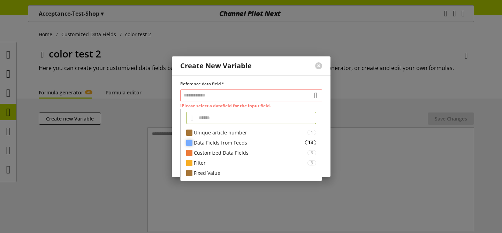
click at [261, 144] on div "Data Fields from Feeds" at bounding box center [249, 142] width 111 height 7
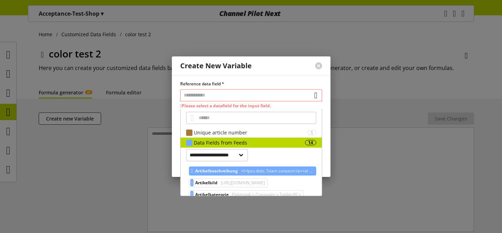
click at [258, 171] on span at bounding box center [277, 171] width 74 height 8
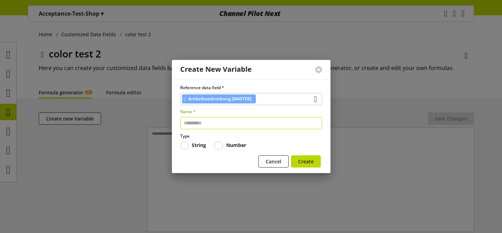
click at [265, 123] on input "text" at bounding box center [251, 123] width 142 height 12
type input "****"
click at [310, 163] on span "Create" at bounding box center [306, 161] width 16 height 7
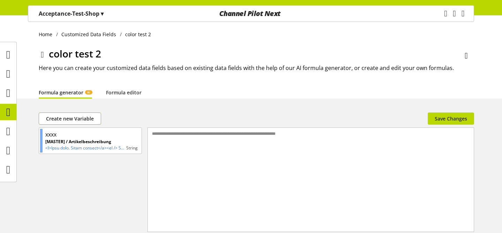
click at [79, 120] on span "Create new Variable" at bounding box center [70, 118] width 48 height 7
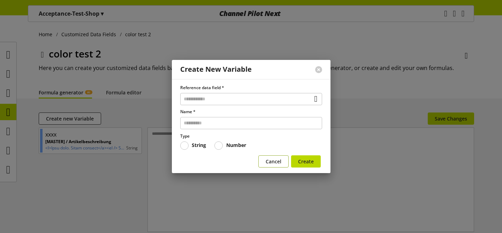
click at [271, 160] on span "Cancel" at bounding box center [274, 161] width 16 height 7
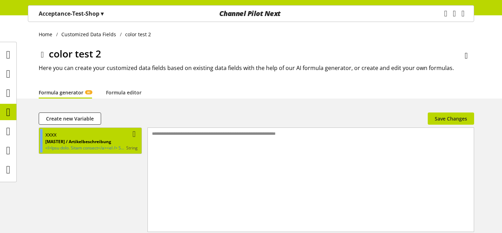
click at [134, 132] on icon at bounding box center [134, 134] width 3 height 13
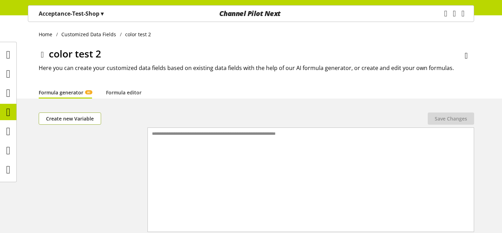
click at [88, 119] on span "Create new Variable" at bounding box center [70, 118] width 48 height 7
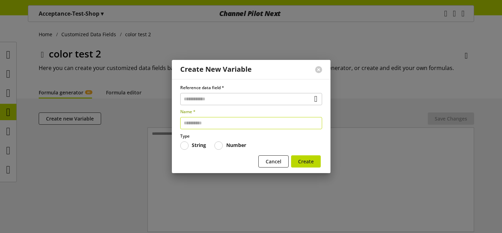
click at [216, 127] on input "text" at bounding box center [251, 123] width 142 height 12
type input "******"
click at [300, 160] on span "Create" at bounding box center [306, 161] width 16 height 7
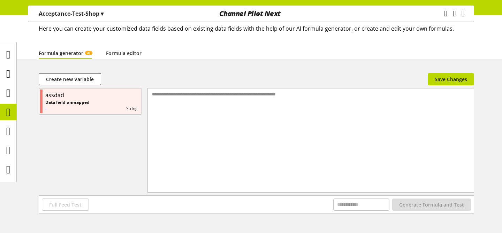
scroll to position [43, 0]
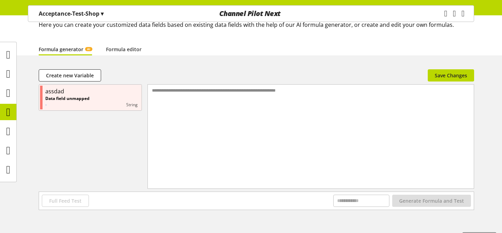
click at [368, 104] on div "**********" at bounding box center [311, 128] width 326 height 87
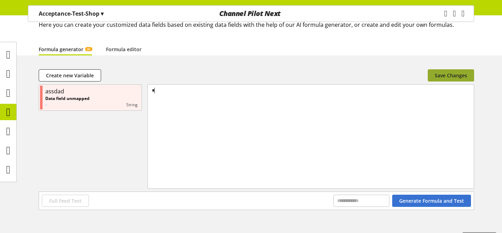
click at [433, 75] on button "Save Changes" at bounding box center [451, 75] width 46 height 12
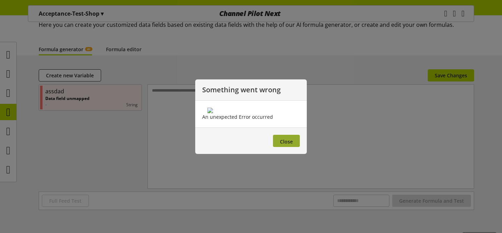
click at [278, 147] on button "Close" at bounding box center [286, 141] width 27 height 12
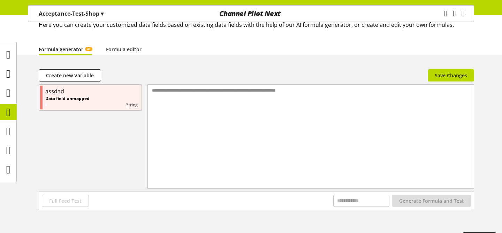
scroll to position [60, 0]
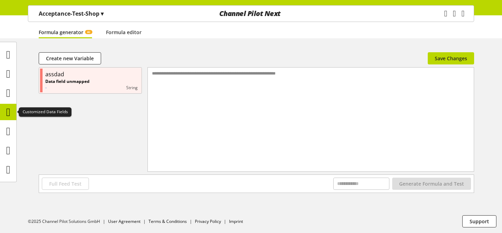
click at [9, 114] on icon at bounding box center [8, 112] width 4 height 14
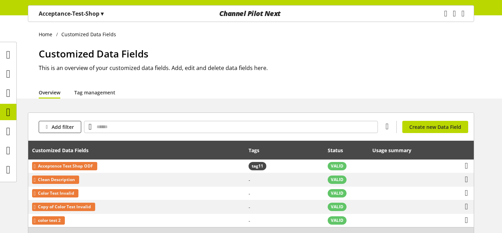
click at [54, 20] on div "Acceptance-Test-Shop ▾ Acceptance-Test-Customer ▾ CUSID-2 All customers Accepta…" at bounding box center [71, 14] width 86 height 16
click at [58, 13] on p "Acceptance-Test-Shop ▾" at bounding box center [71, 13] width 65 height 8
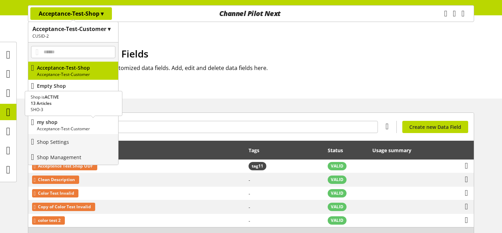
click at [73, 128] on p "Acceptance-Test-Customer" at bounding box center [76, 129] width 78 height 6
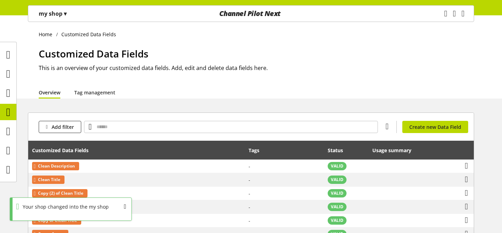
scroll to position [114, 0]
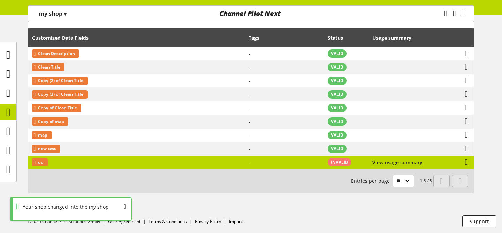
click at [91, 160] on td "uu" at bounding box center [136, 162] width 217 height 13
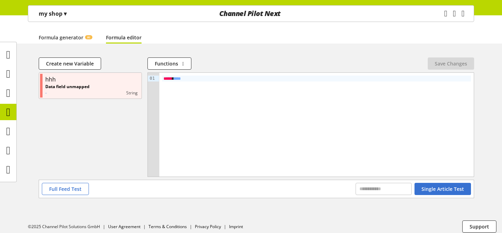
scroll to position [60, 0]
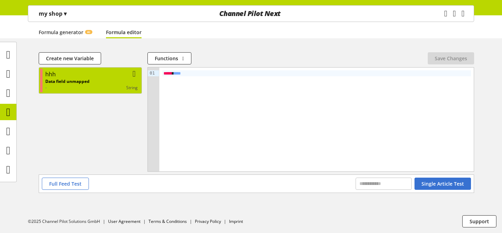
click at [69, 82] on p "Data field unmapped" at bounding box center [67, 81] width 44 height 6
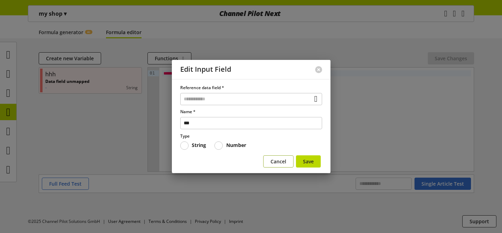
click at [274, 159] on span "Cancel" at bounding box center [279, 161] width 16 height 7
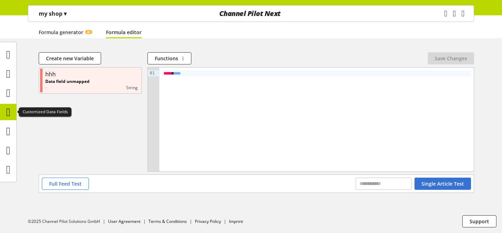
click at [9, 111] on icon at bounding box center [8, 112] width 4 height 14
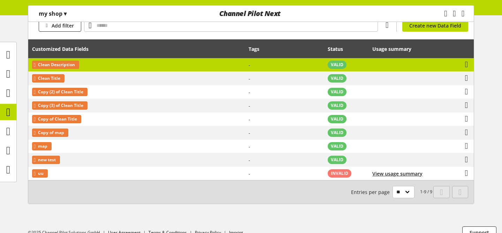
scroll to position [102, 0]
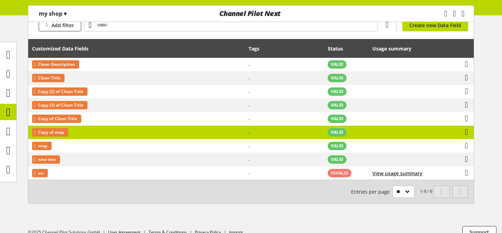
click at [115, 133] on td "Copy of map" at bounding box center [136, 133] width 217 height 14
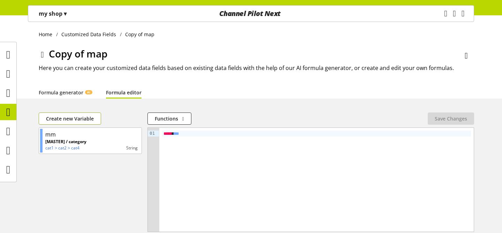
click at [86, 113] on button "Create new Variable" at bounding box center [70, 119] width 62 height 12
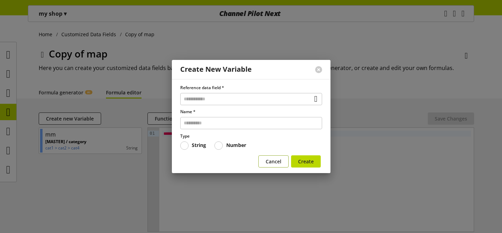
click at [274, 159] on span "Cancel" at bounding box center [274, 161] width 16 height 7
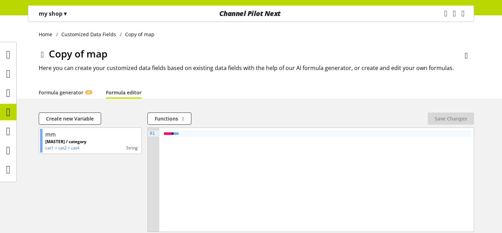
click at [54, 18] on div "my shop ▾" at bounding box center [52, 13] width 45 height 13
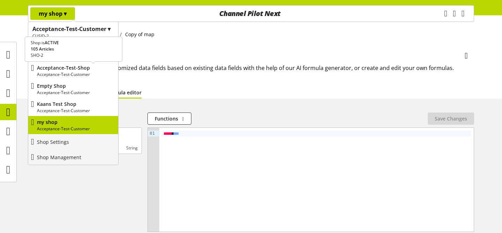
click at [68, 70] on p "Acceptance-Test-Shop" at bounding box center [76, 67] width 78 height 7
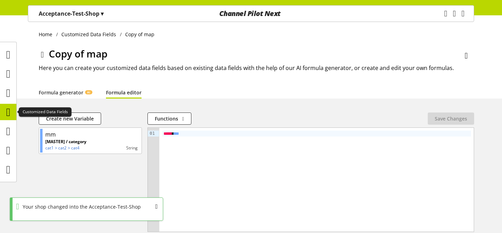
click at [9, 112] on icon at bounding box center [8, 112] width 4 height 14
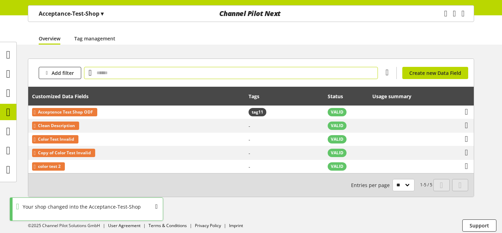
scroll to position [59, 0]
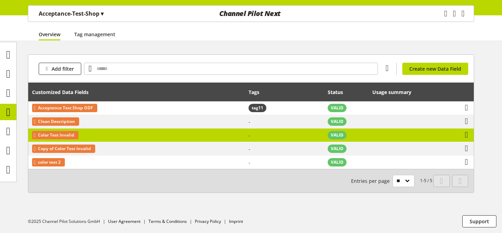
click at [149, 131] on td "Color Test Invalid" at bounding box center [136, 136] width 217 height 14
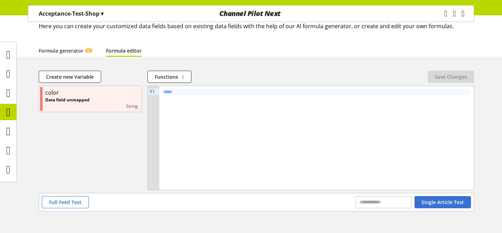
scroll to position [60, 0]
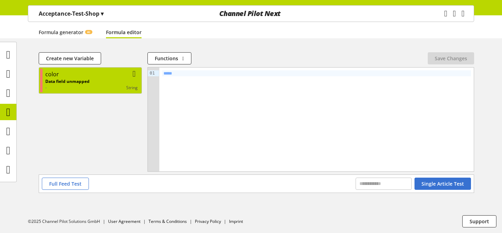
click at [112, 76] on div "color" at bounding box center [91, 74] width 92 height 8
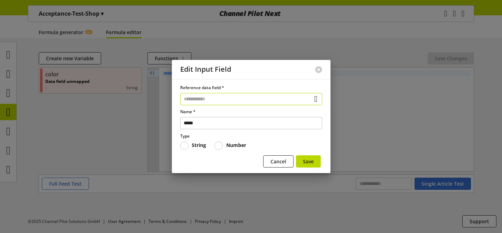
click at [278, 100] on input "text" at bounding box center [251, 99] width 142 height 12
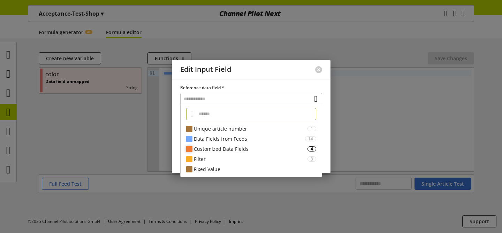
click at [254, 150] on div "Customized Data Fields" at bounding box center [251, 148] width 114 height 7
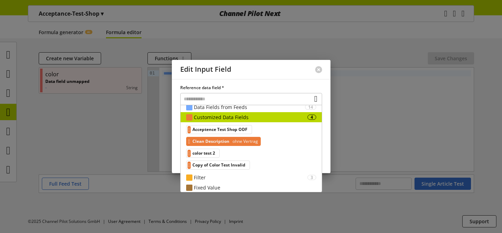
scroll to position [12, 0]
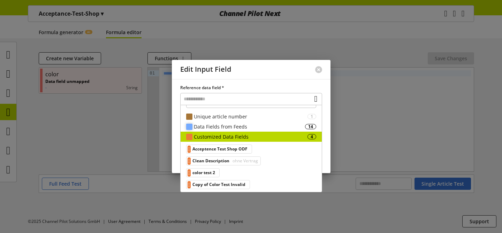
click at [248, 128] on div "Data Fields from Feeds" at bounding box center [249, 126] width 111 height 7
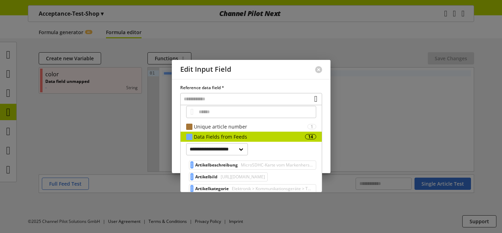
scroll to position [0, 0]
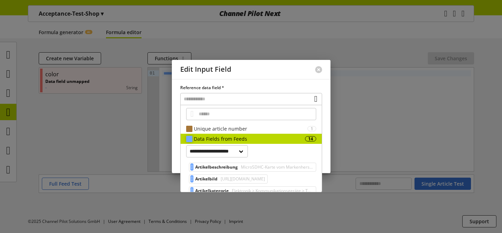
click at [291, 140] on div "Data Fields from Feeds" at bounding box center [249, 138] width 111 height 7
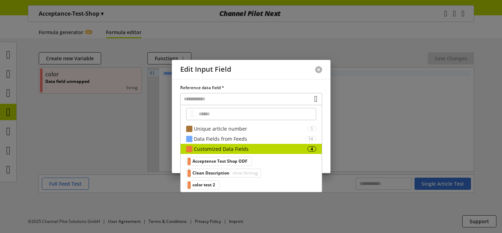
click at [319, 70] on button at bounding box center [318, 69] width 7 height 7
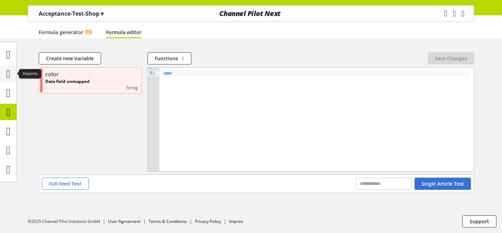
click at [6, 75] on icon at bounding box center [8, 74] width 4 height 14
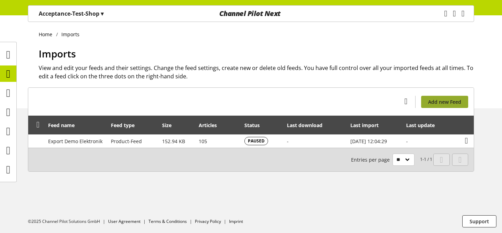
click at [423, 103] on link "Add new Feed" at bounding box center [444, 102] width 47 height 12
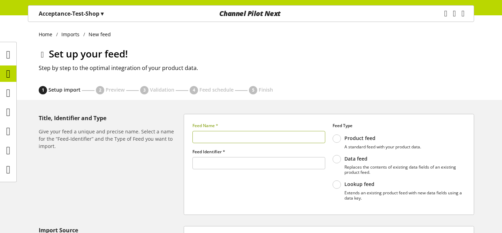
type input "******"
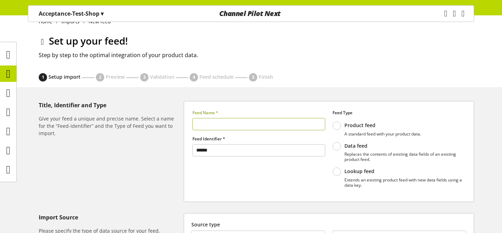
scroll to position [12, 0]
